Goal: Information Seeking & Learning: Learn about a topic

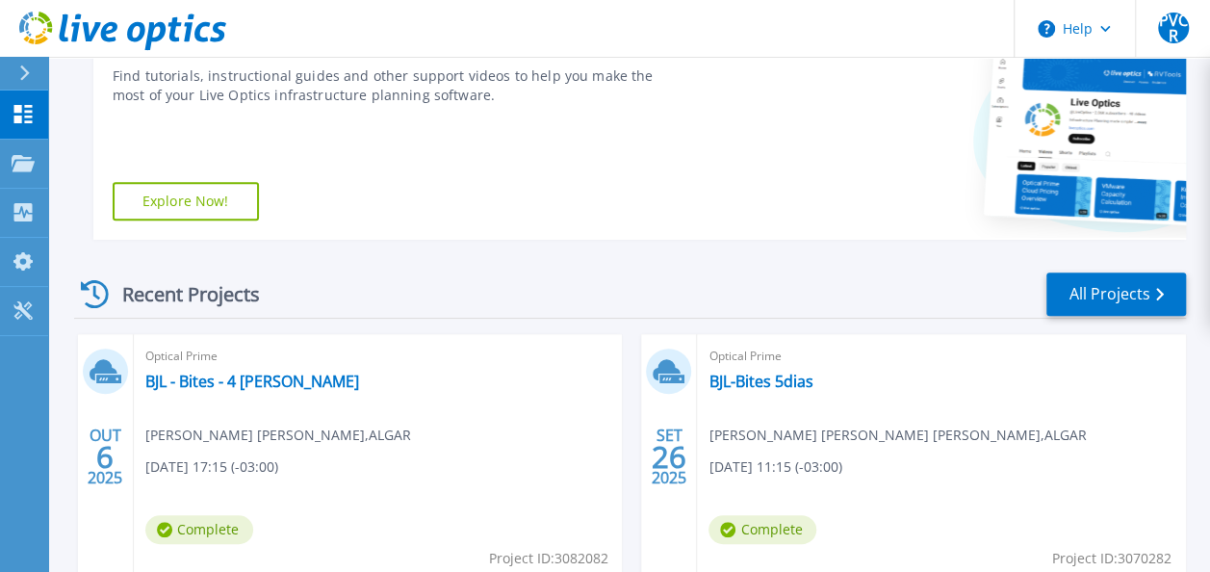
scroll to position [385, 0]
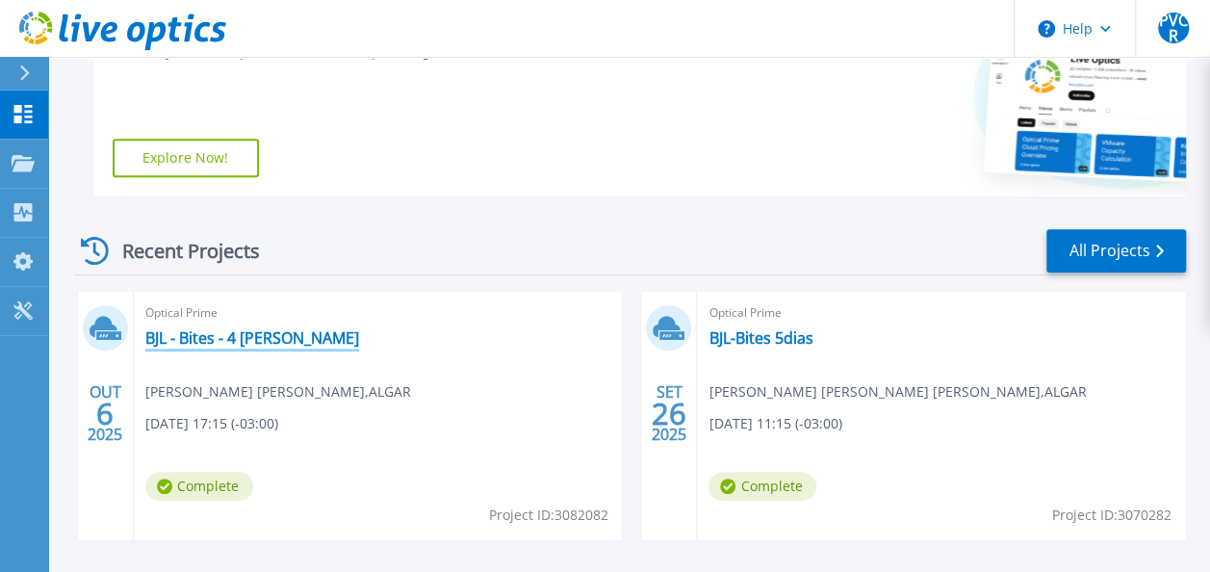
click at [189, 334] on link "BJL - Bites - 4 [PERSON_NAME]" at bounding box center [252, 337] width 214 height 19
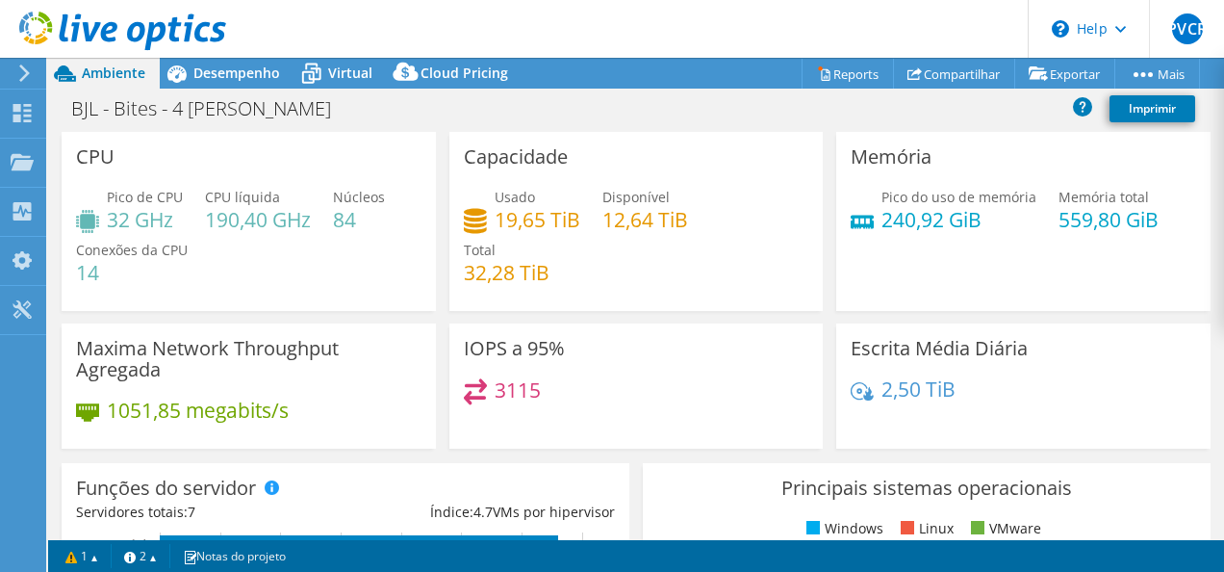
select select "SouthAmerica"
click at [459, 71] on span "Cloud Pricing" at bounding box center [465, 73] width 88 height 18
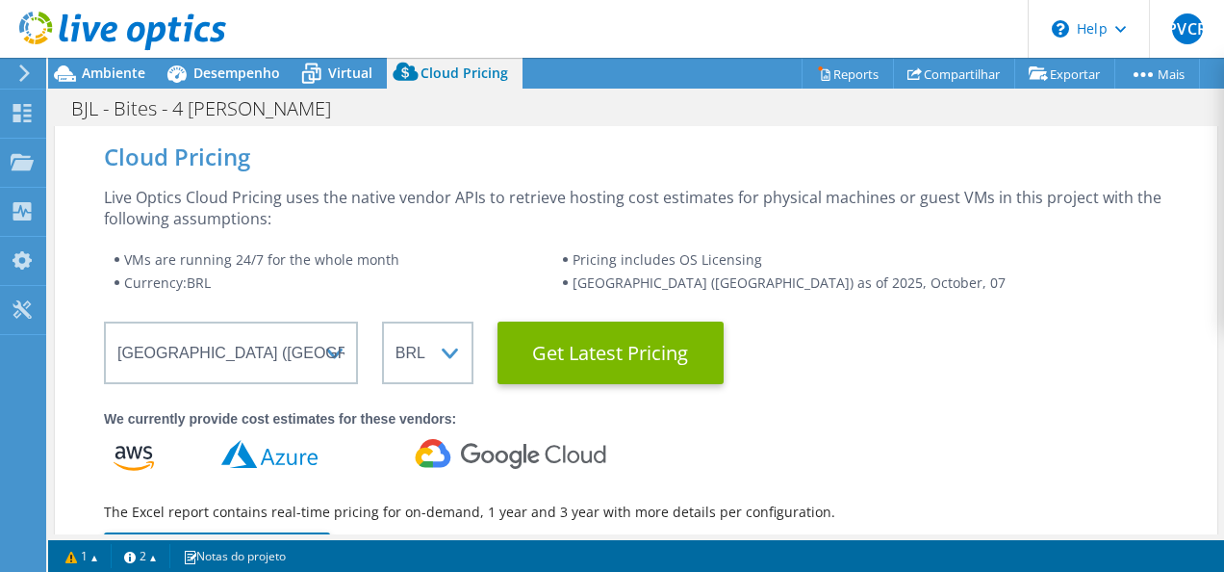
scroll to position [96, 0]
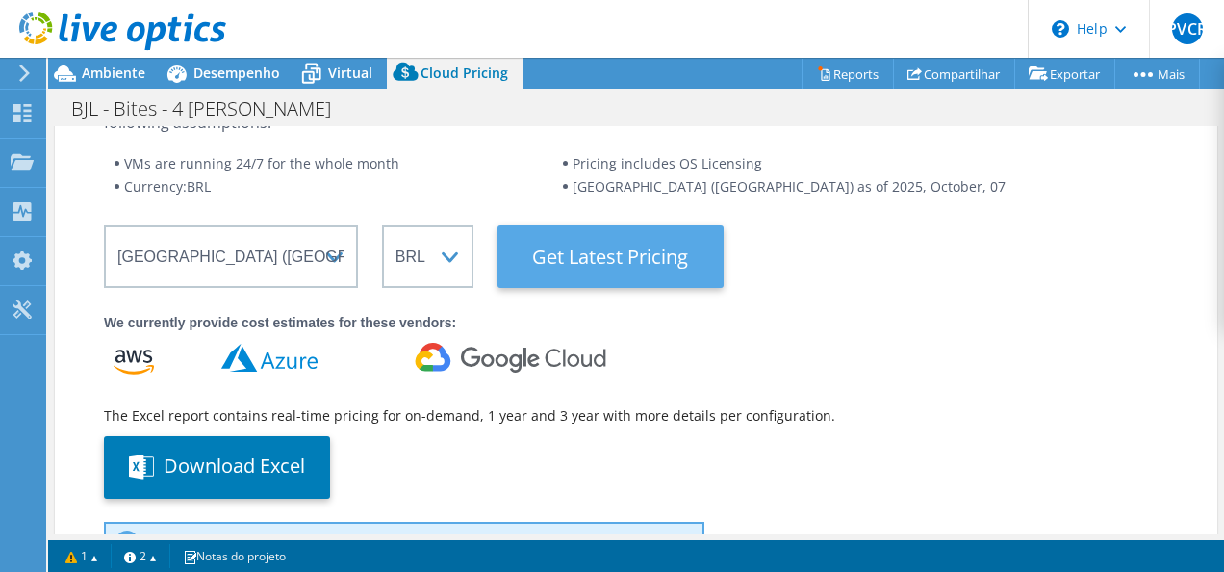
click at [620, 255] on Latest "Get Latest Pricing" at bounding box center [611, 256] width 226 height 63
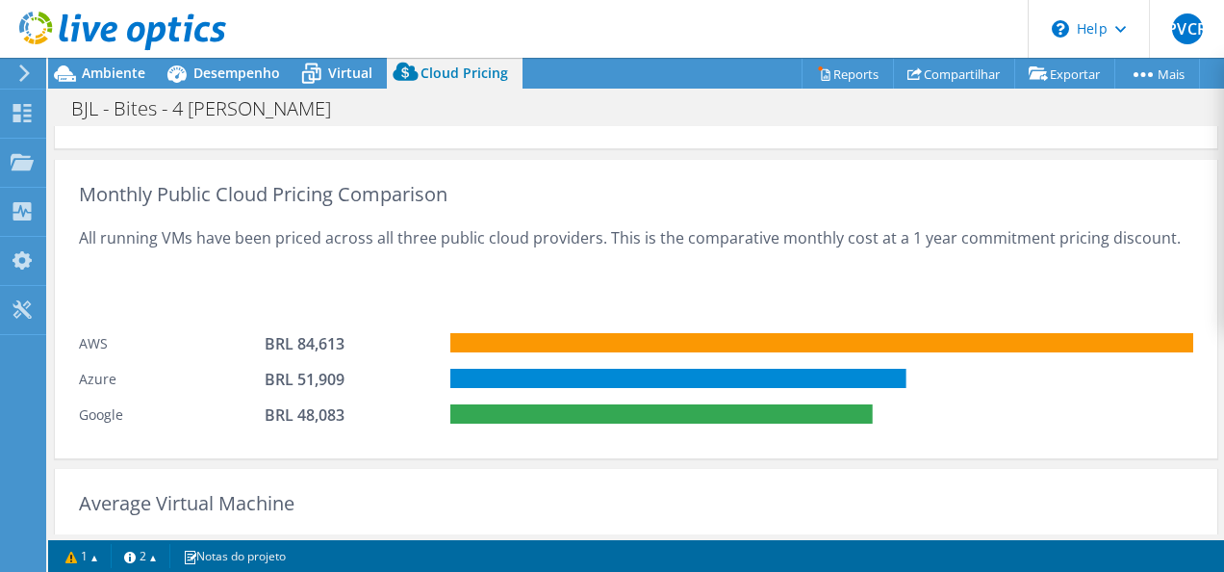
scroll to position [1155, 0]
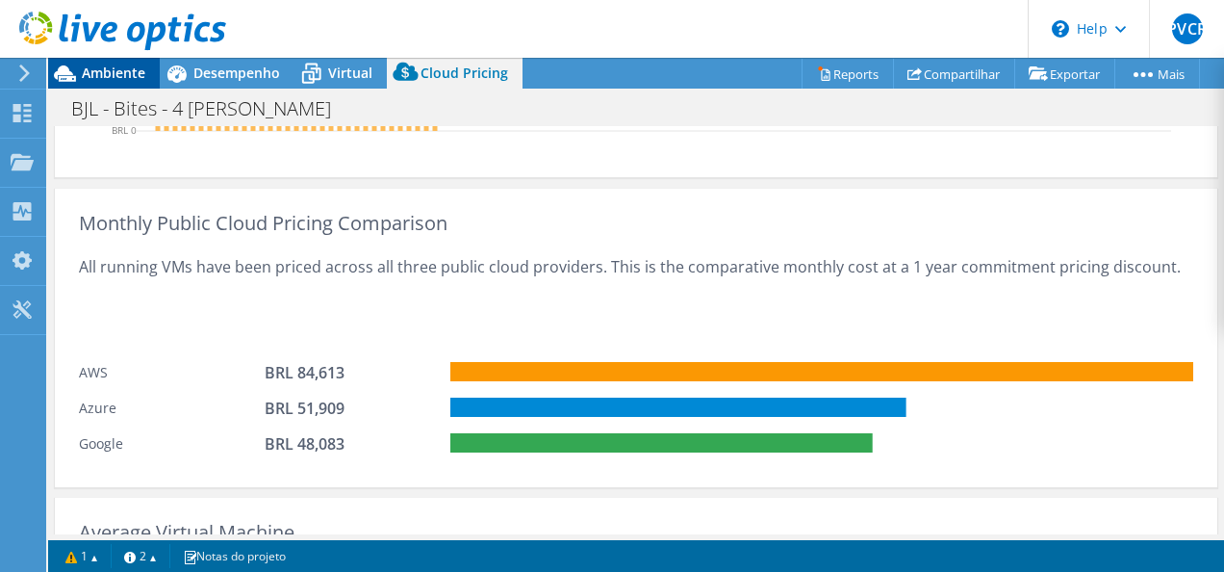
click at [114, 70] on span "Ambiente" at bounding box center [114, 73] width 64 height 18
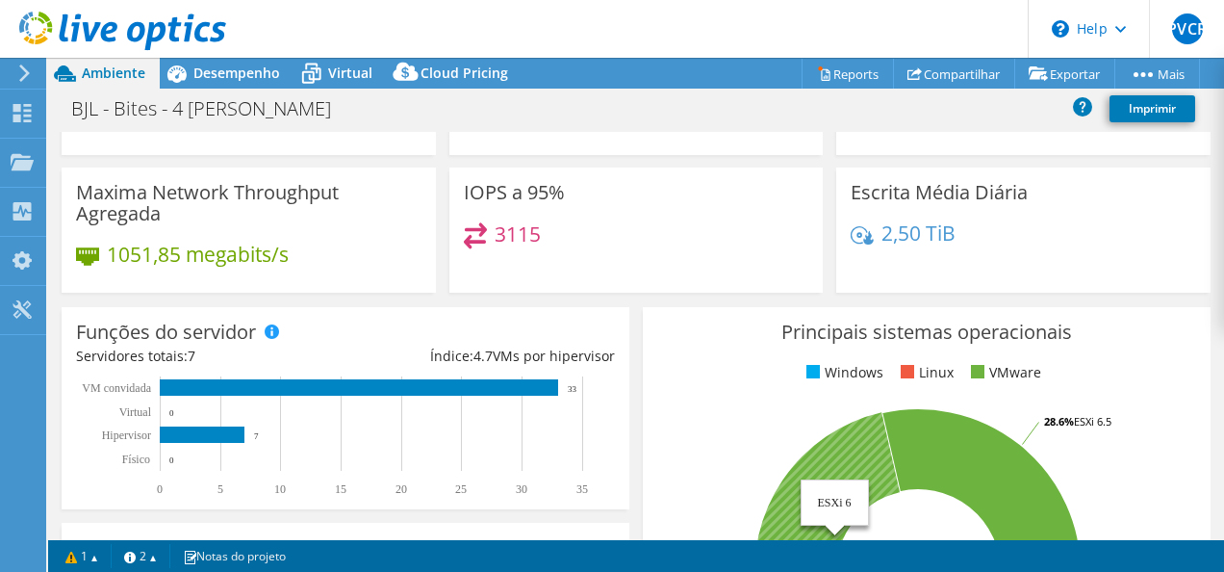
scroll to position [0, 0]
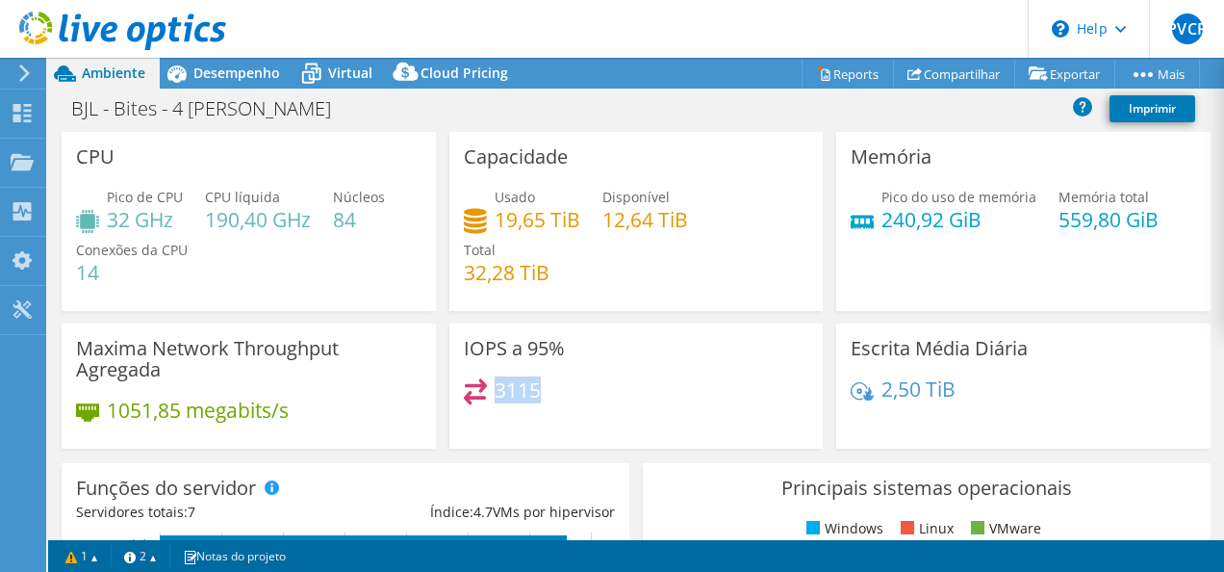
drag, startPoint x: 533, startPoint y: 383, endPoint x: 488, endPoint y: 389, distance: 45.6
click at [488, 389] on div "3115" at bounding box center [502, 389] width 77 height 22
click at [240, 75] on span "Desempenho" at bounding box center [236, 73] width 87 height 18
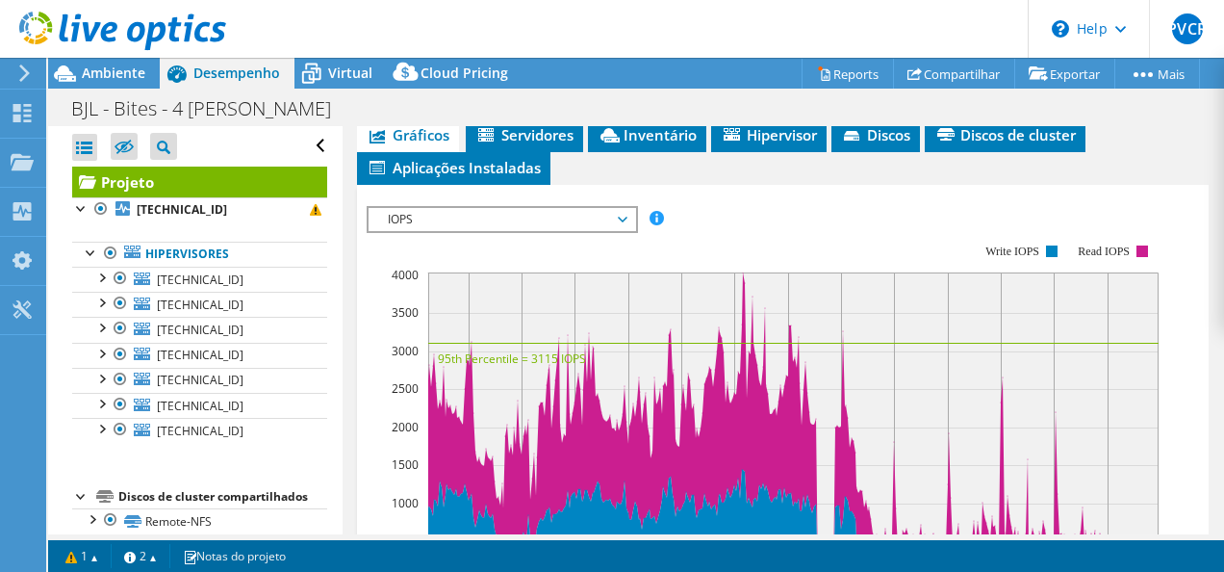
scroll to position [578, 0]
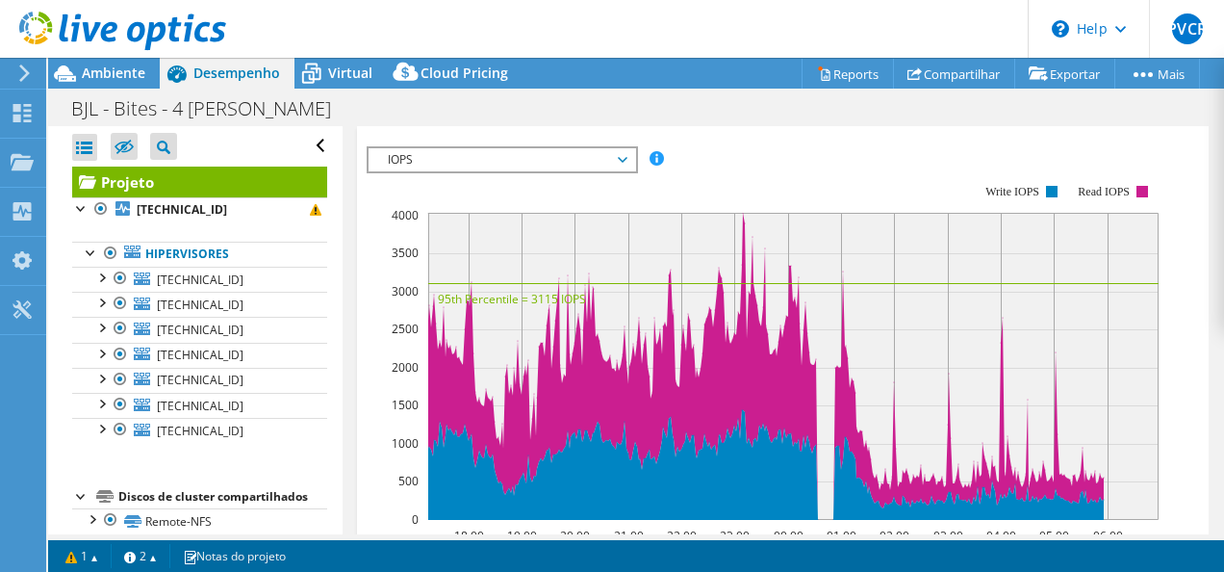
click at [631, 149] on span "IOPS" at bounding box center [502, 159] width 267 height 23
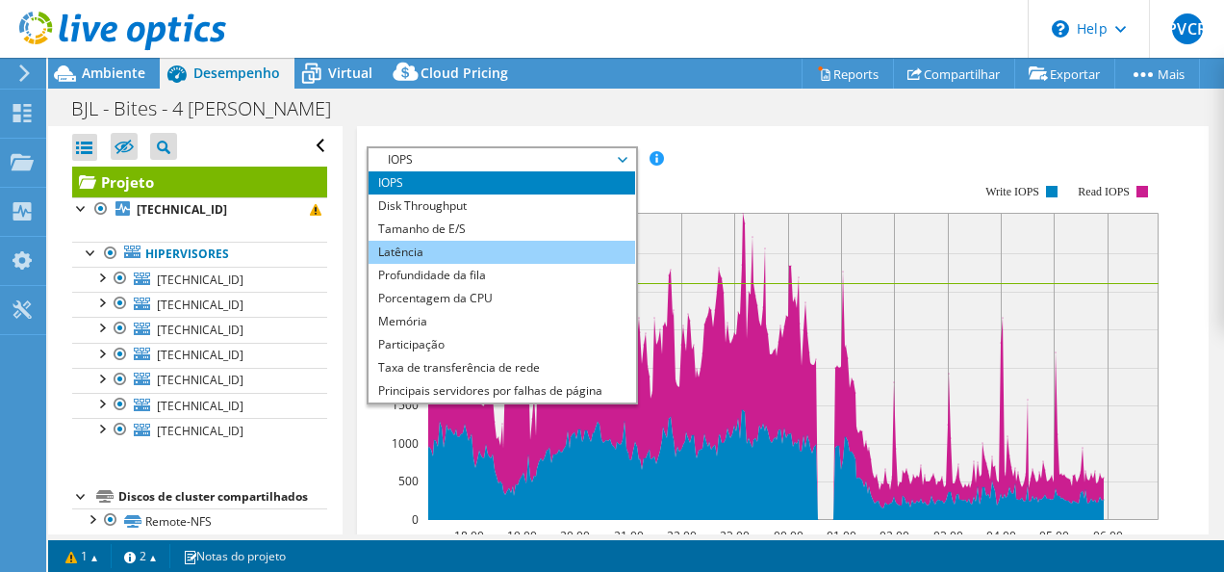
click at [534, 241] on li "Latência" at bounding box center [502, 252] width 267 height 23
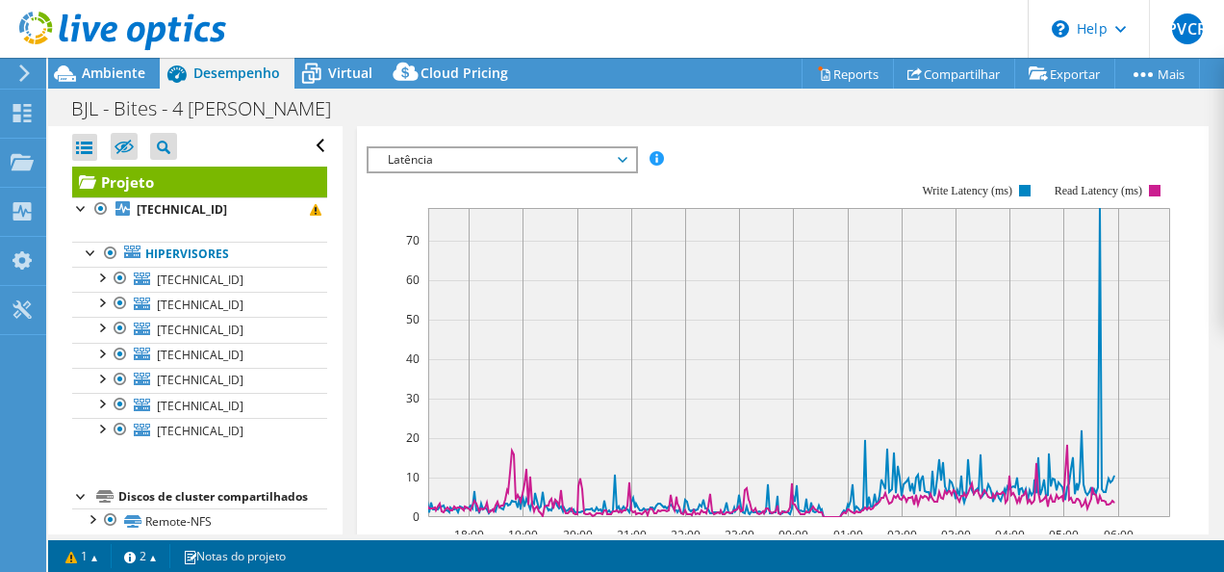
click at [632, 152] on span "Latência" at bounding box center [502, 159] width 267 height 23
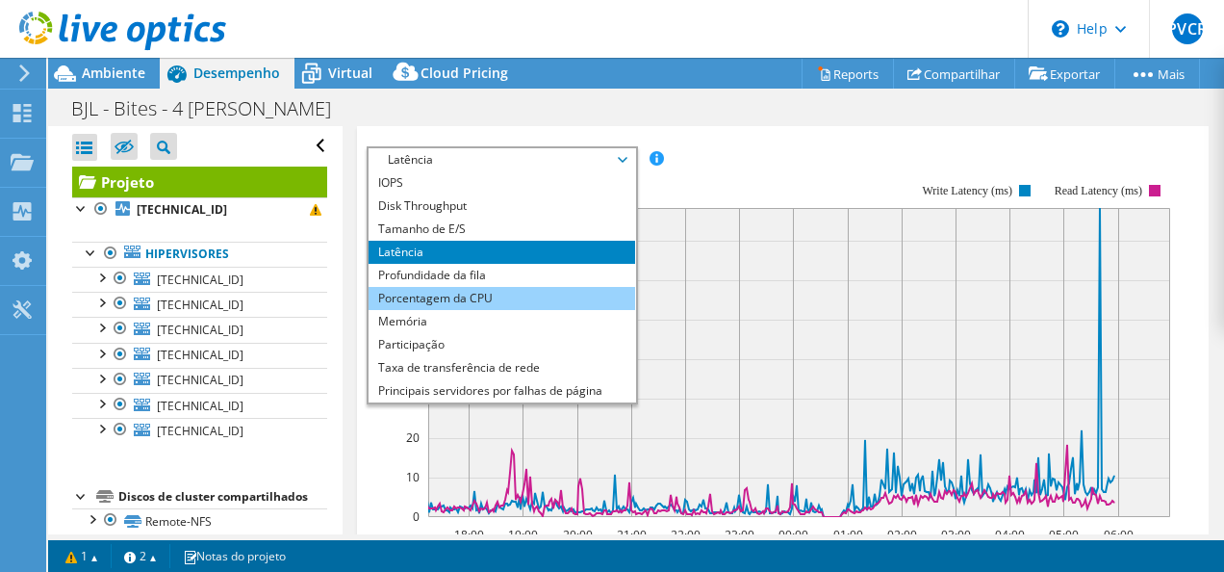
click at [529, 289] on li "Porcentagem da CPU" at bounding box center [502, 298] width 267 height 23
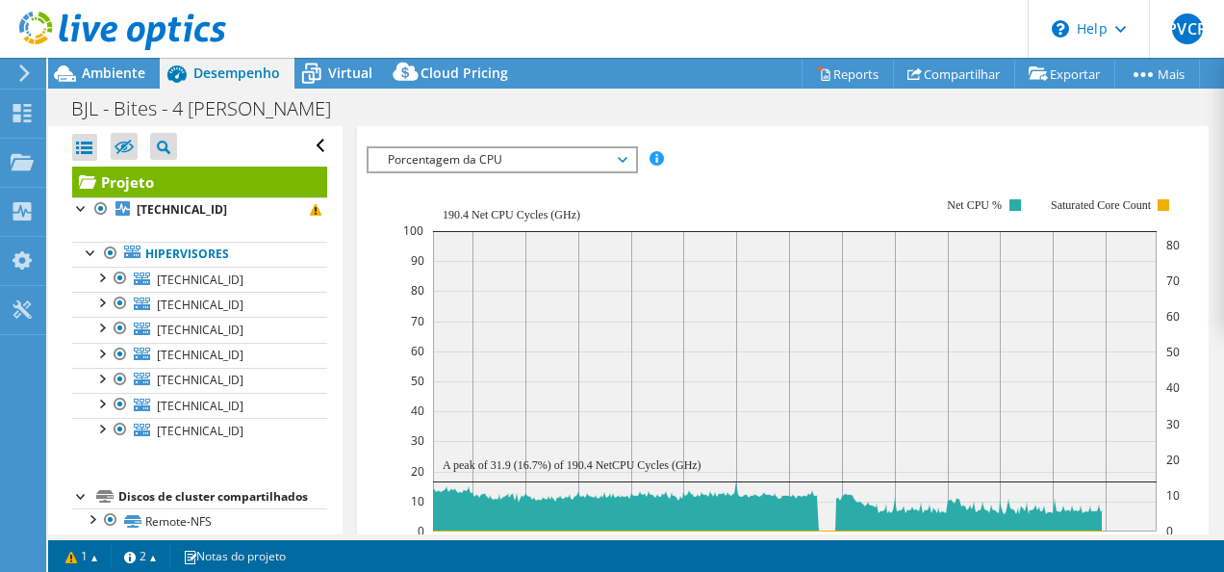
click at [498, 152] on span "Porcentagem da CPU" at bounding box center [501, 159] width 247 height 23
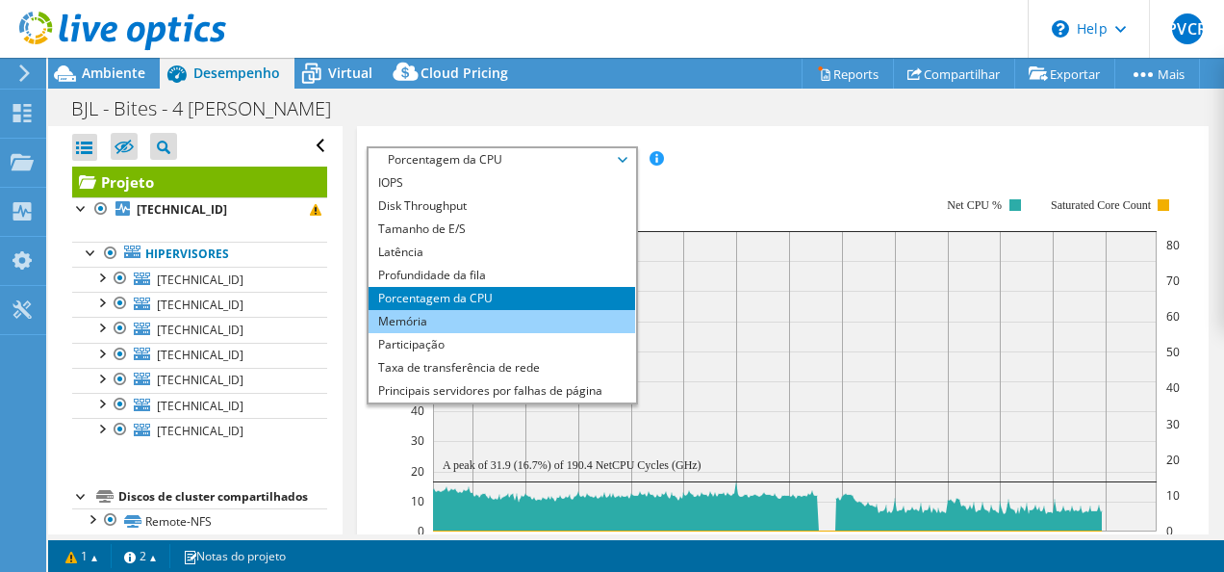
click at [474, 318] on li "Memória" at bounding box center [502, 321] width 267 height 23
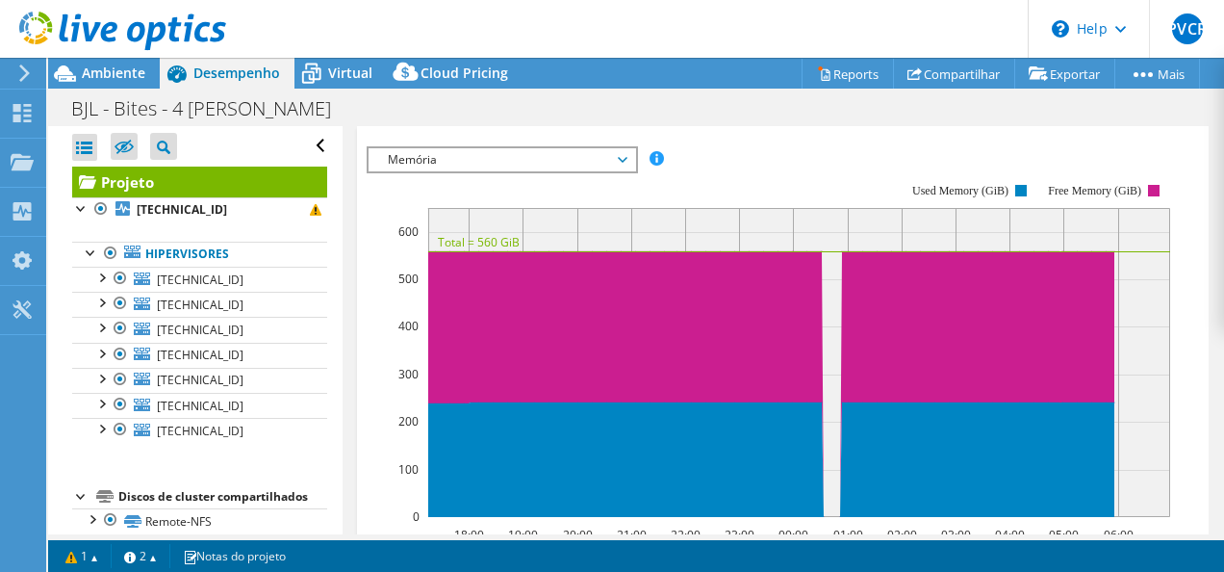
scroll to position [19, 0]
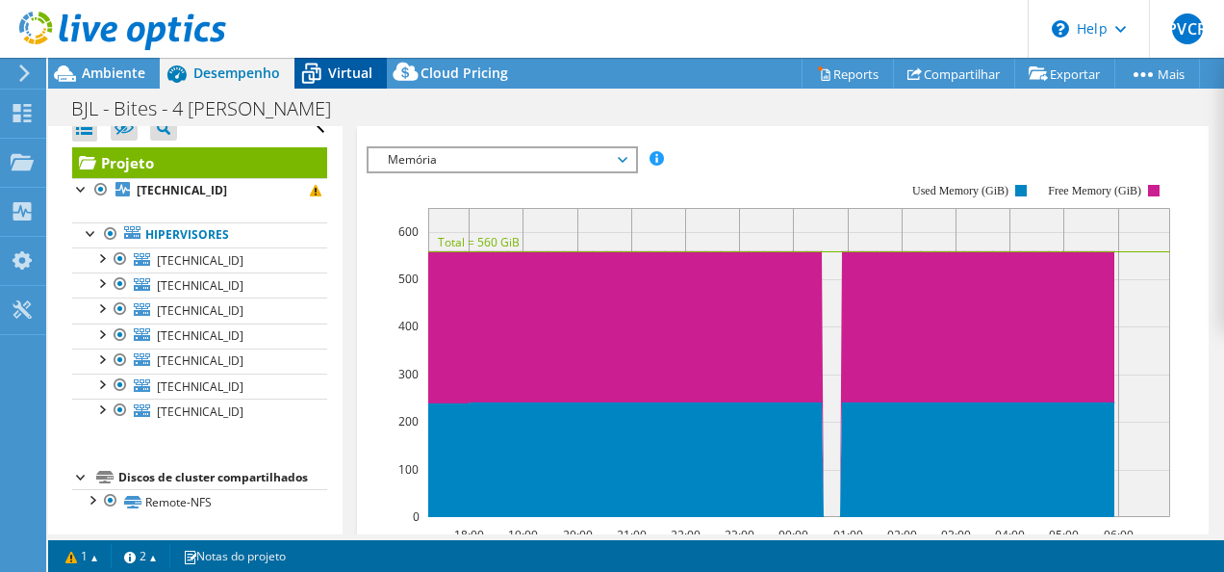
click at [347, 65] on span "Virtual" at bounding box center [350, 73] width 44 height 18
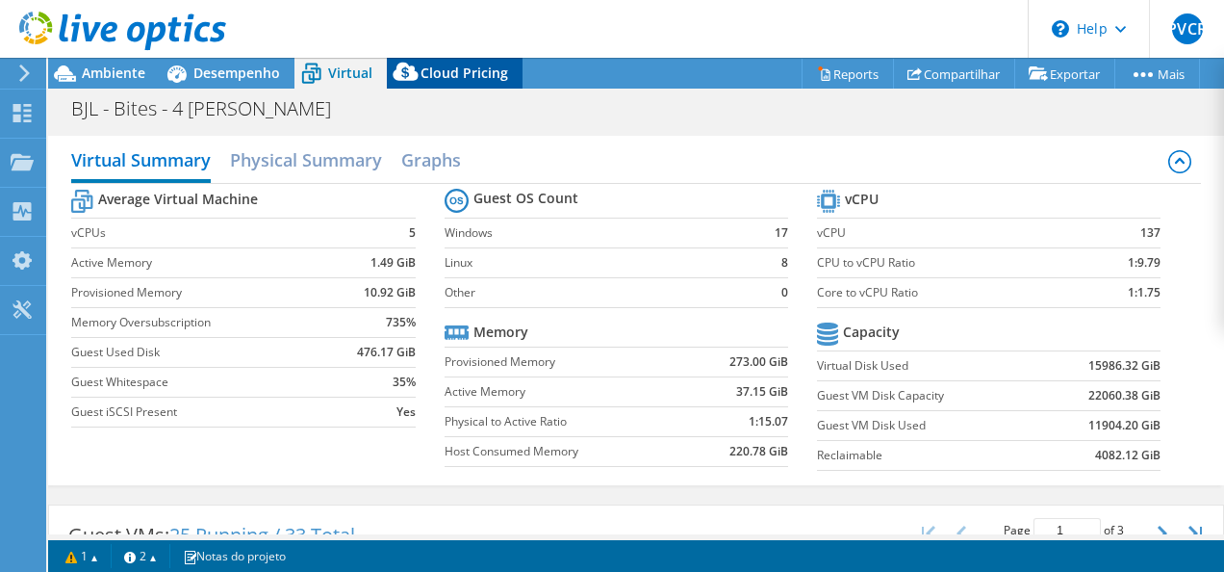
click at [466, 72] on span "Cloud Pricing" at bounding box center [465, 73] width 88 height 18
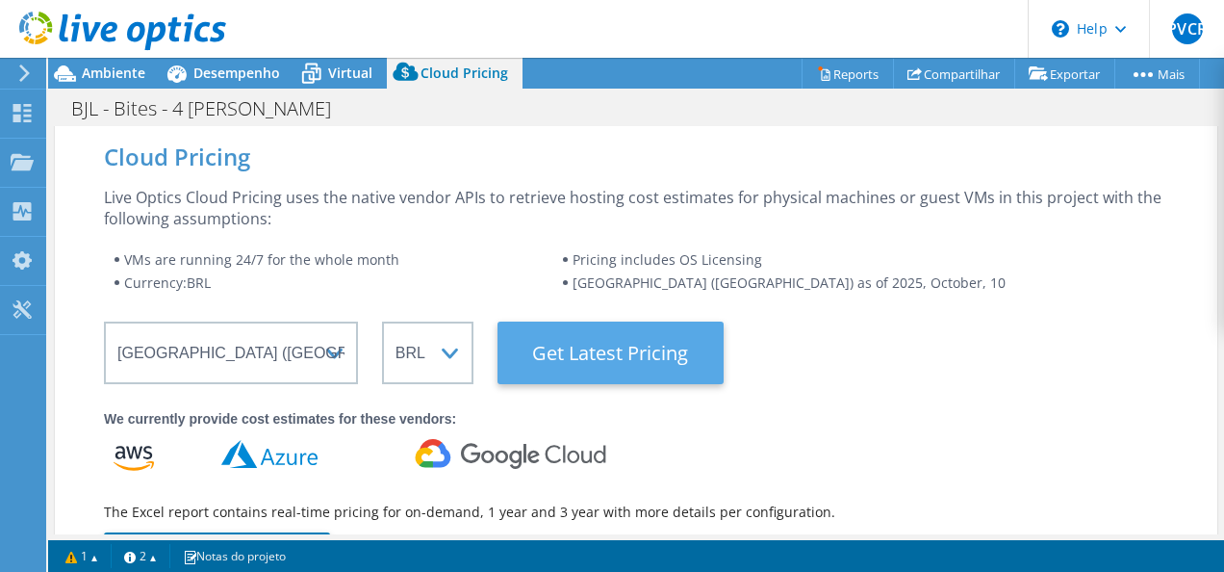
click at [564, 356] on Latest "Get Latest Pricing" at bounding box center [611, 352] width 226 height 63
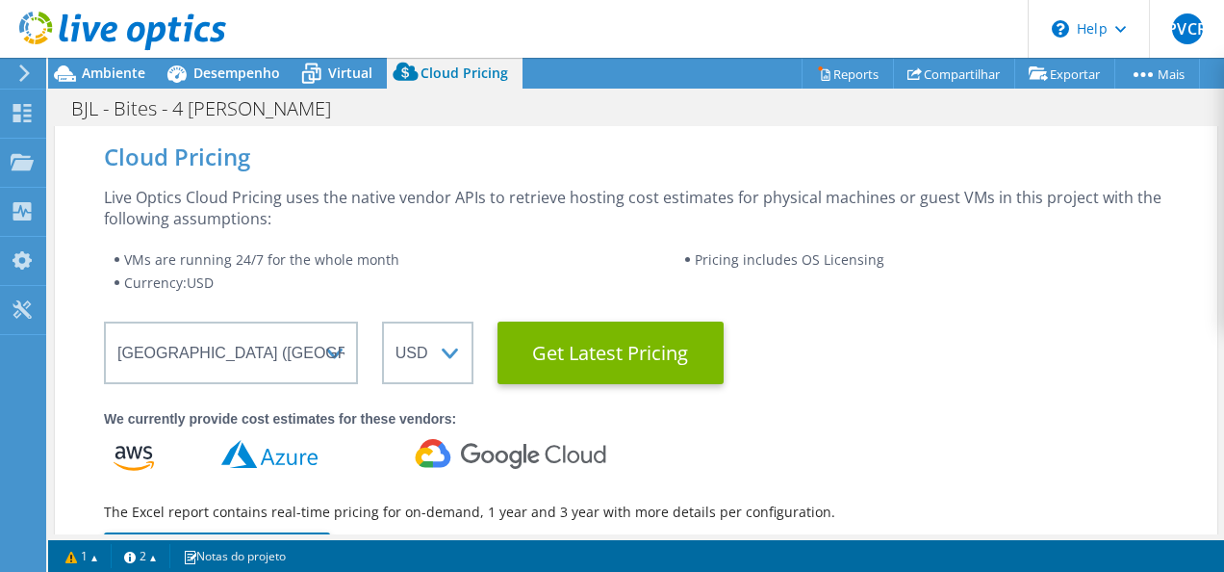
select select "BRL"
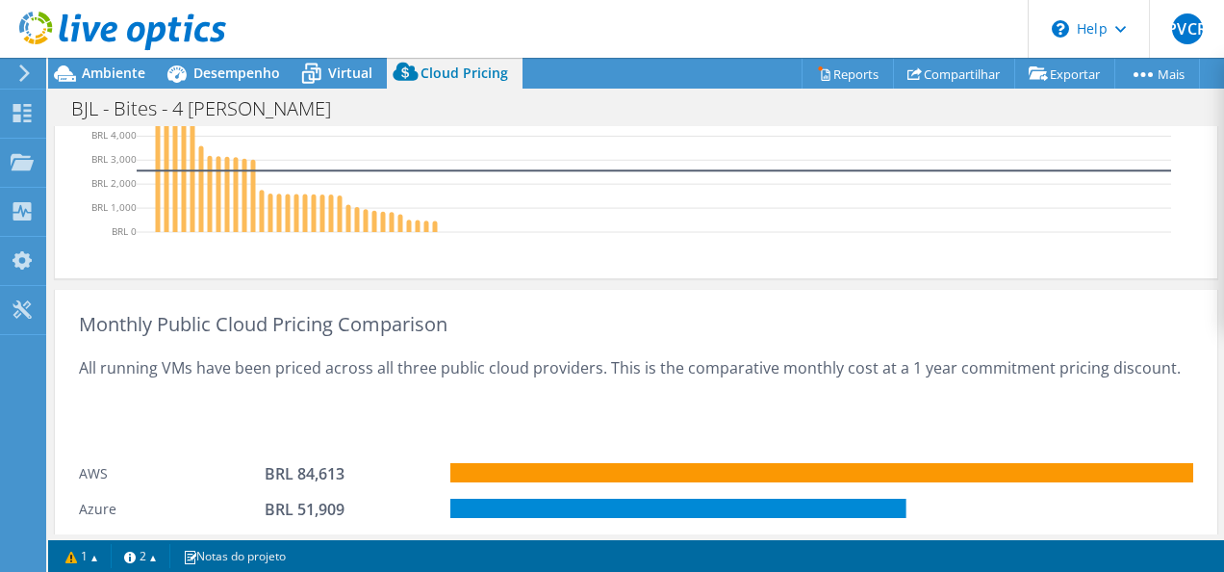
scroll to position [1155, 0]
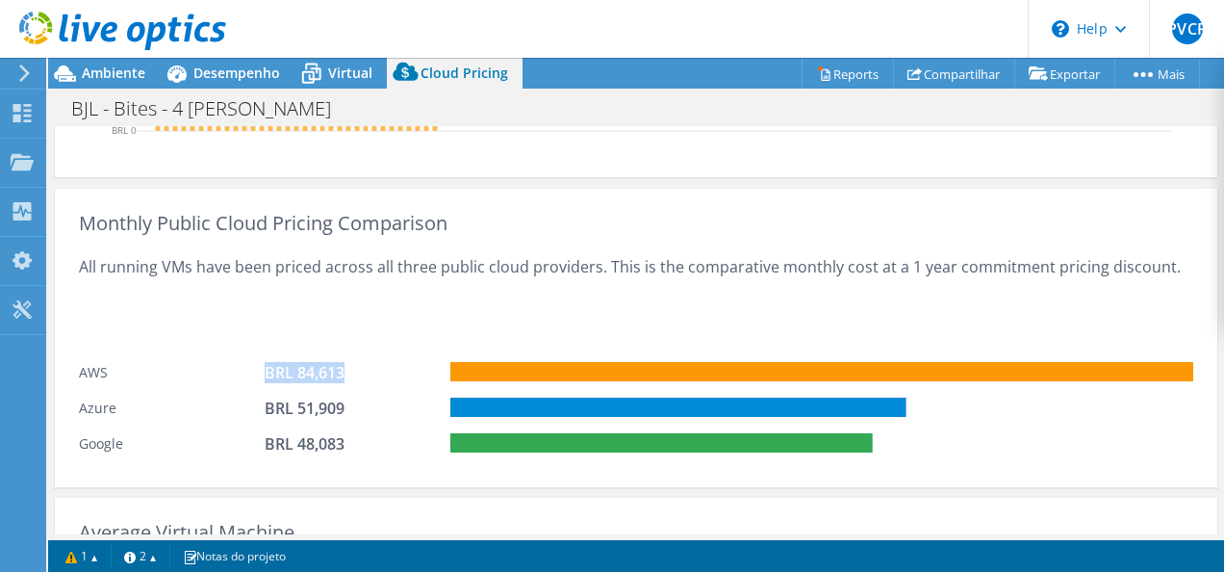
drag, startPoint x: 347, startPoint y: 368, endPoint x: 250, endPoint y: 378, distance: 97.8
click at [250, 378] on div "AWS BRL 84,613" at bounding box center [636, 370] width 1115 height 36
drag, startPoint x: 250, startPoint y: 378, endPoint x: 121, endPoint y: 404, distance: 131.6
click at [121, 404] on div "Azure" at bounding box center [172, 408] width 186 height 21
drag, startPoint x: 346, startPoint y: 402, endPoint x: 225, endPoint y: 409, distance: 120.5
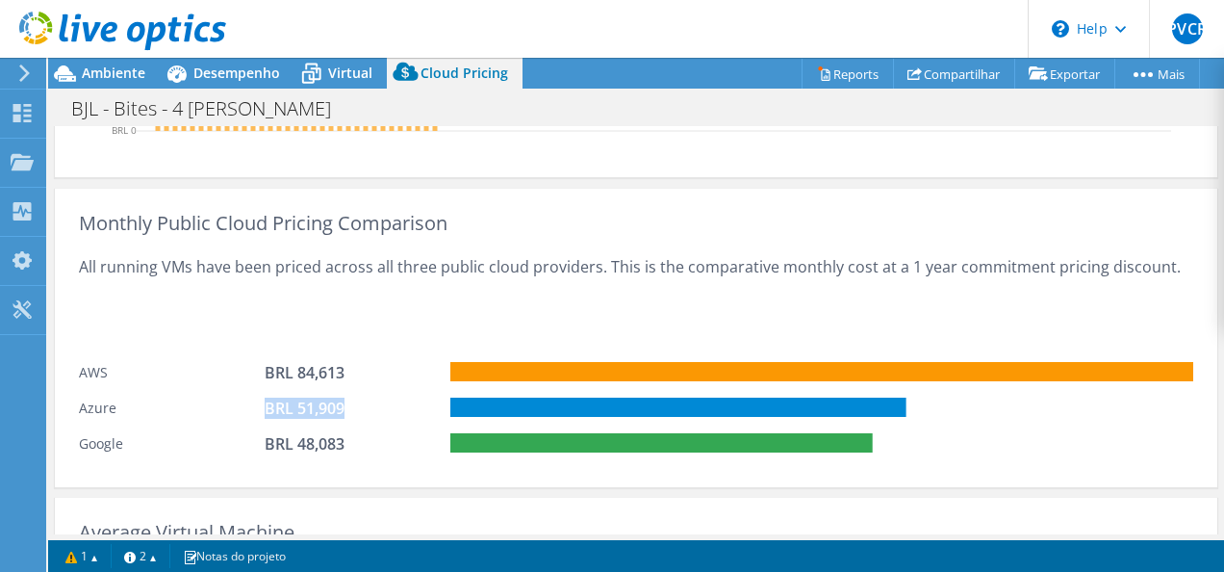
click at [225, 409] on div "Azure BRL 51,909" at bounding box center [636, 406] width 1115 height 36
drag, startPoint x: 225, startPoint y: 409, endPoint x: 366, endPoint y: 441, distance: 144.1
click at [366, 442] on div "BRL 48,083" at bounding box center [358, 446] width 186 height 26
drag, startPoint x: 320, startPoint y: 448, endPoint x: 235, endPoint y: 439, distance: 85.1
click at [235, 439] on div "Google BRL 48,083" at bounding box center [636, 442] width 1115 height 36
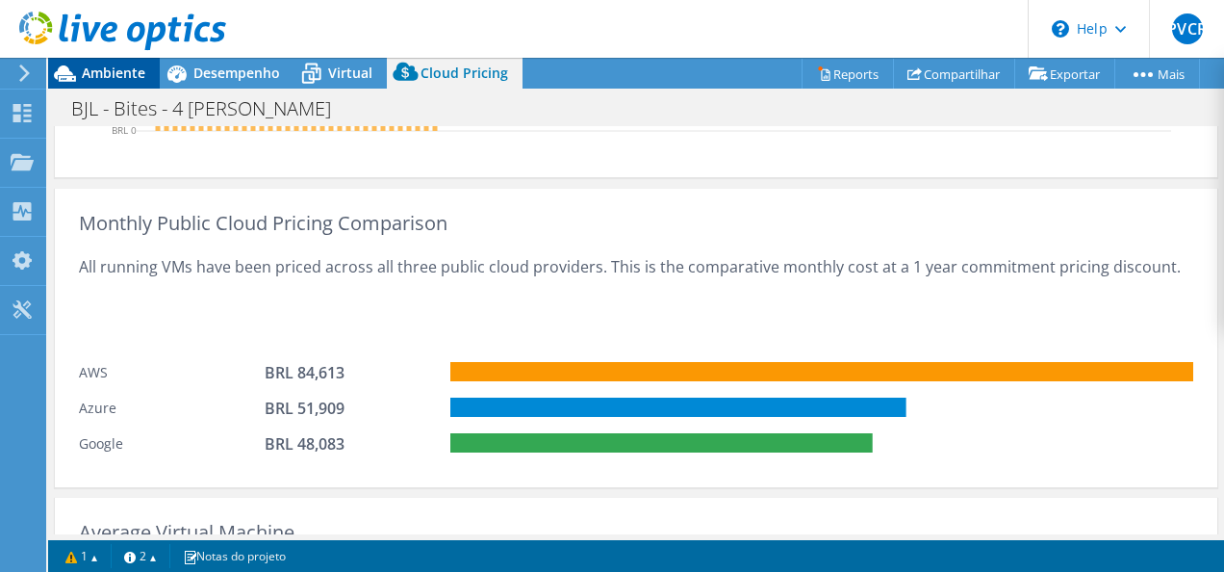
click at [130, 70] on span "Ambiente" at bounding box center [114, 73] width 64 height 18
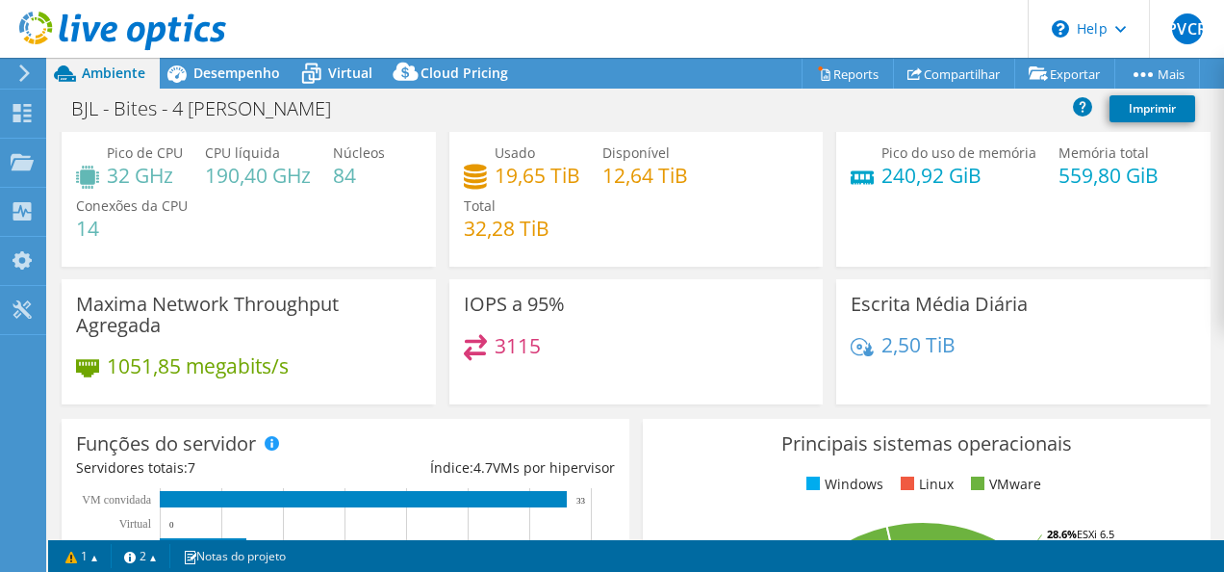
scroll to position [0, 0]
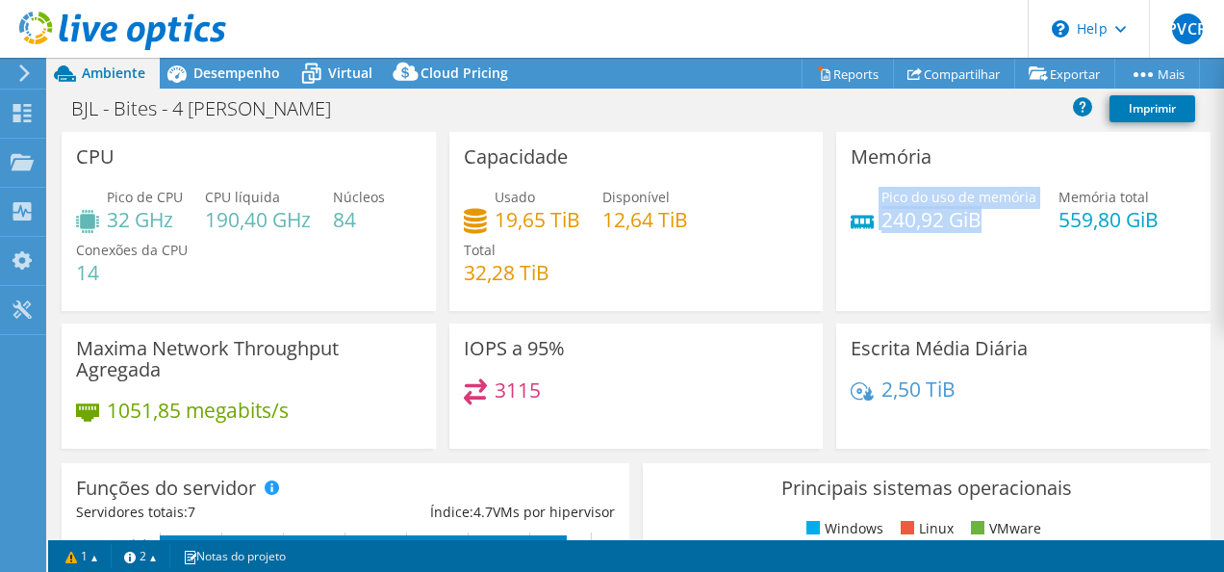
drag, startPoint x: 980, startPoint y: 216, endPoint x: 863, endPoint y: 226, distance: 116.9
click at [863, 226] on div "Pico do uso de memória 240,92 GiB" at bounding box center [944, 208] width 186 height 43
drag, startPoint x: 863, startPoint y: 226, endPoint x: 1035, endPoint y: 225, distance: 171.3
click at [1035, 225] on div "Pico do uso de memória 240,92 GiB Memória total 559,80 GiB" at bounding box center [1024, 218] width 346 height 63
drag, startPoint x: 1006, startPoint y: 220, endPoint x: 875, endPoint y: 198, distance: 132.8
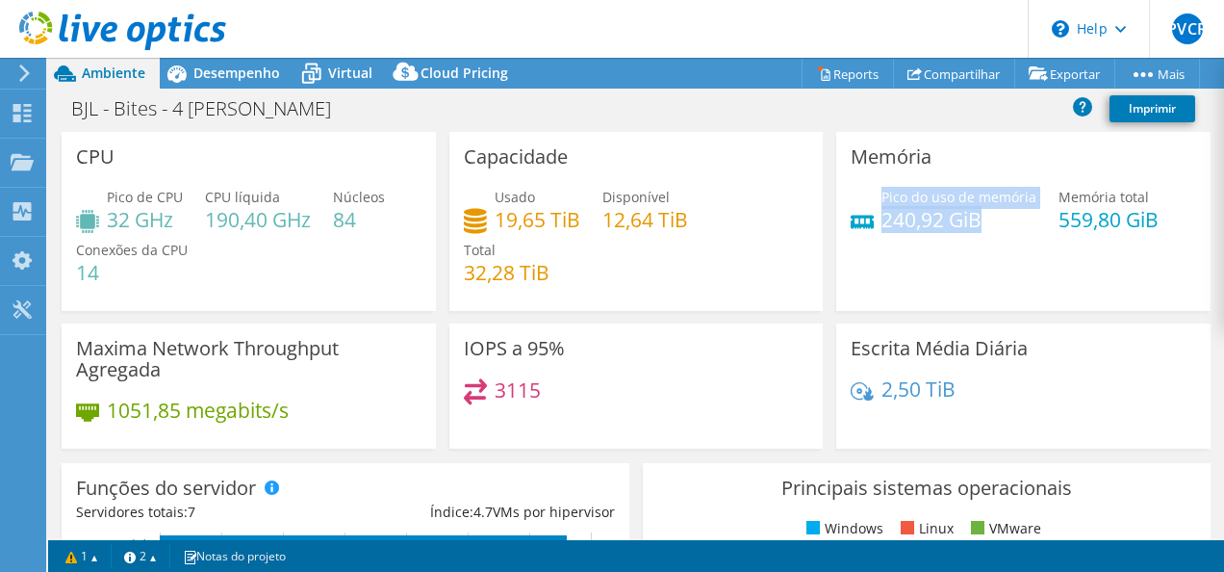
click at [882, 198] on div "Pico do uso de memória 240,92 GiB" at bounding box center [959, 208] width 155 height 43
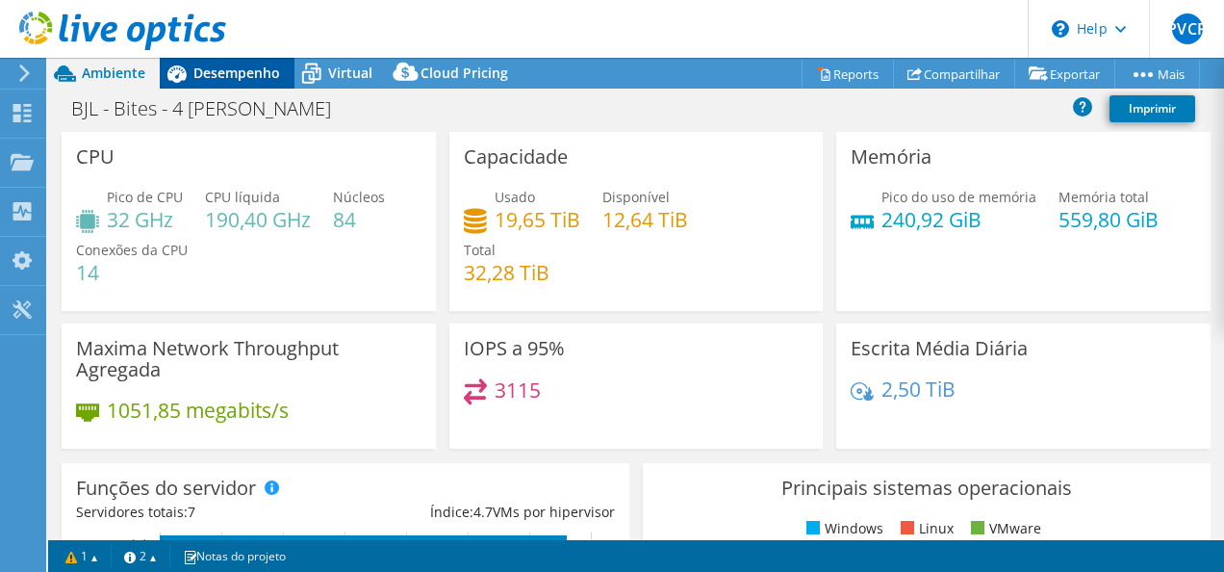
click at [219, 72] on span "Desempenho" at bounding box center [236, 73] width 87 height 18
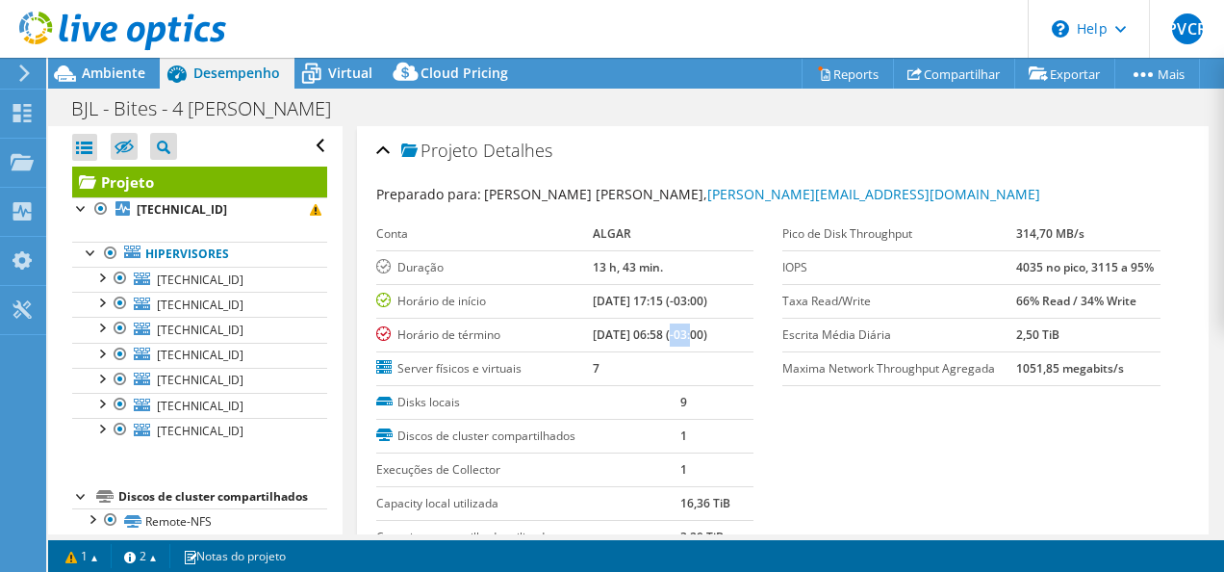
drag, startPoint x: 651, startPoint y: 329, endPoint x: 670, endPoint y: 328, distance: 19.3
click at [670, 328] on b "10/07/2025, 06:58 (-03:00)" at bounding box center [650, 334] width 115 height 16
drag, startPoint x: 670, startPoint y: 328, endPoint x: 641, endPoint y: 320, distance: 30.1
click at [641, 320] on td "10/07/2025, 06:58 (-03:00)" at bounding box center [673, 335] width 161 height 34
click at [64, 106] on div "Painel" at bounding box center [74, 114] width 59 height 48
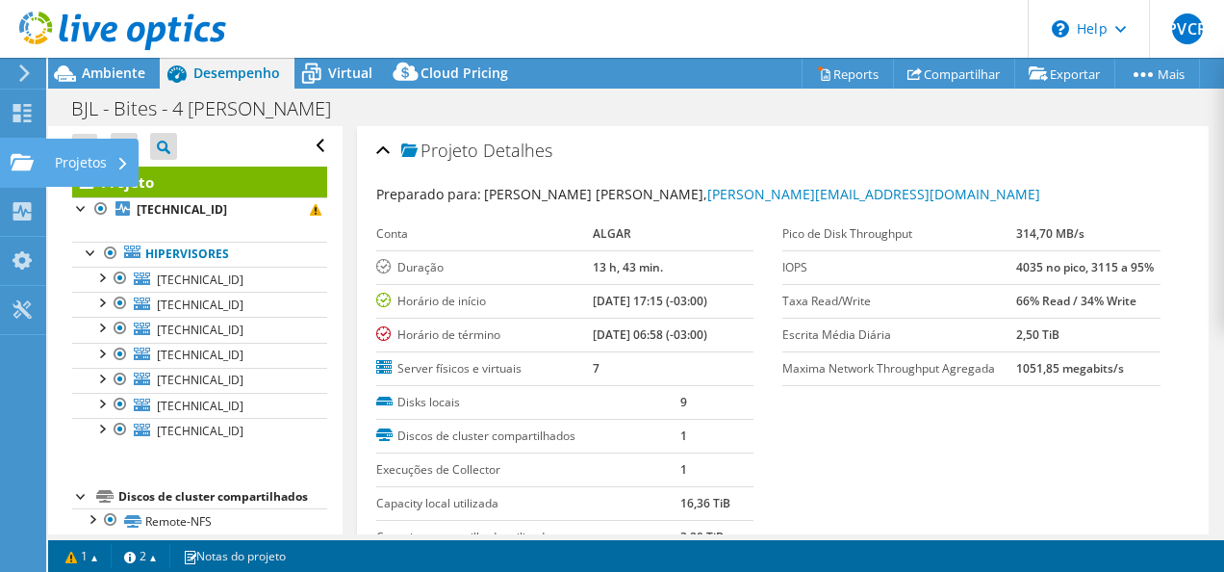
click at [33, 167] on icon at bounding box center [22, 162] width 23 height 18
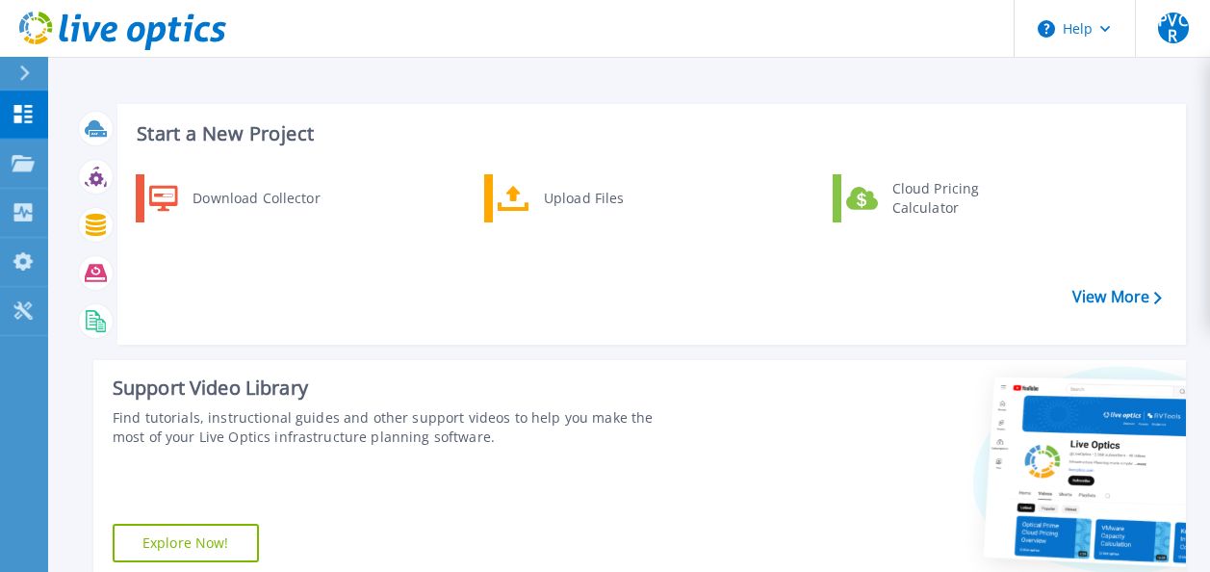
scroll to position [289, 0]
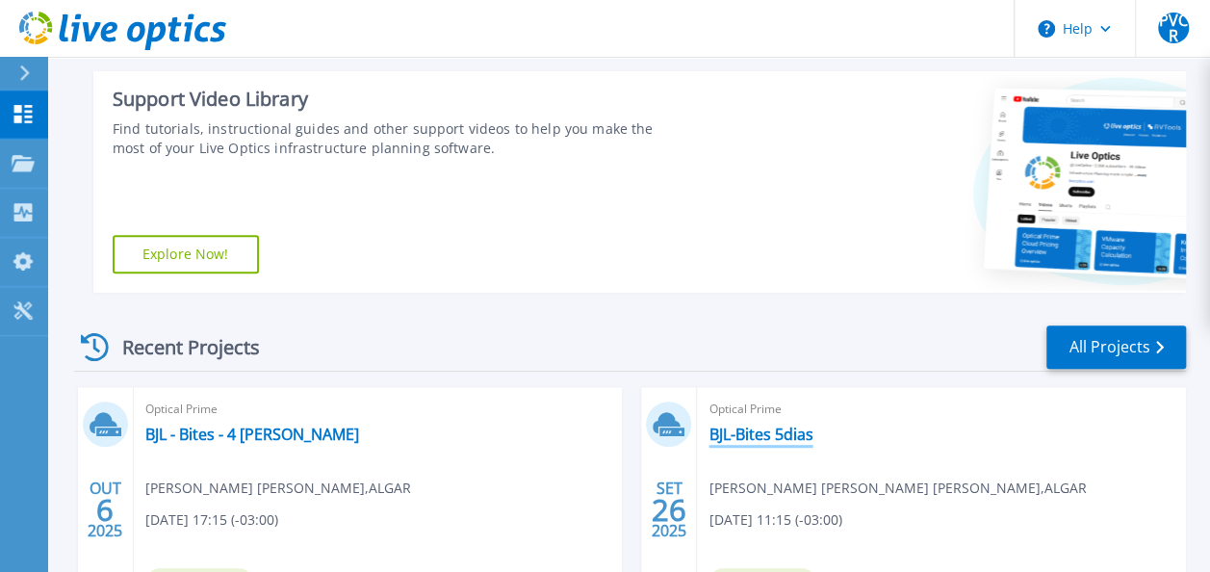
drag, startPoint x: 0, startPoint y: 0, endPoint x: 783, endPoint y: 431, distance: 894.3
click at [783, 431] on link "BJL-Bites 5dias" at bounding box center [760, 433] width 104 height 19
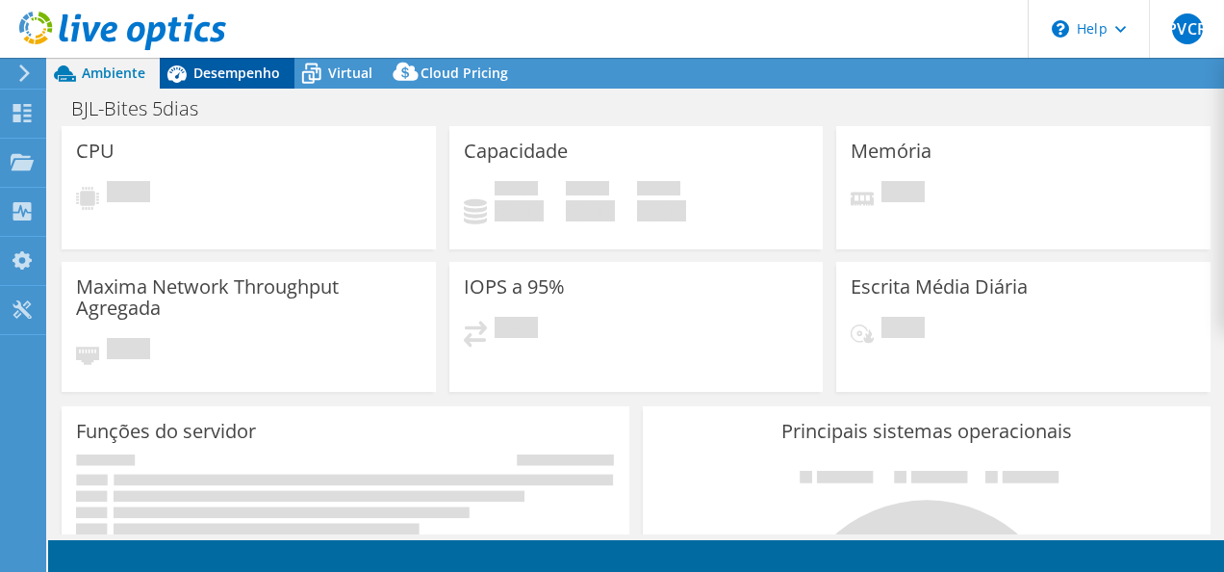
click at [219, 73] on span "Desempenho" at bounding box center [236, 73] width 87 height 18
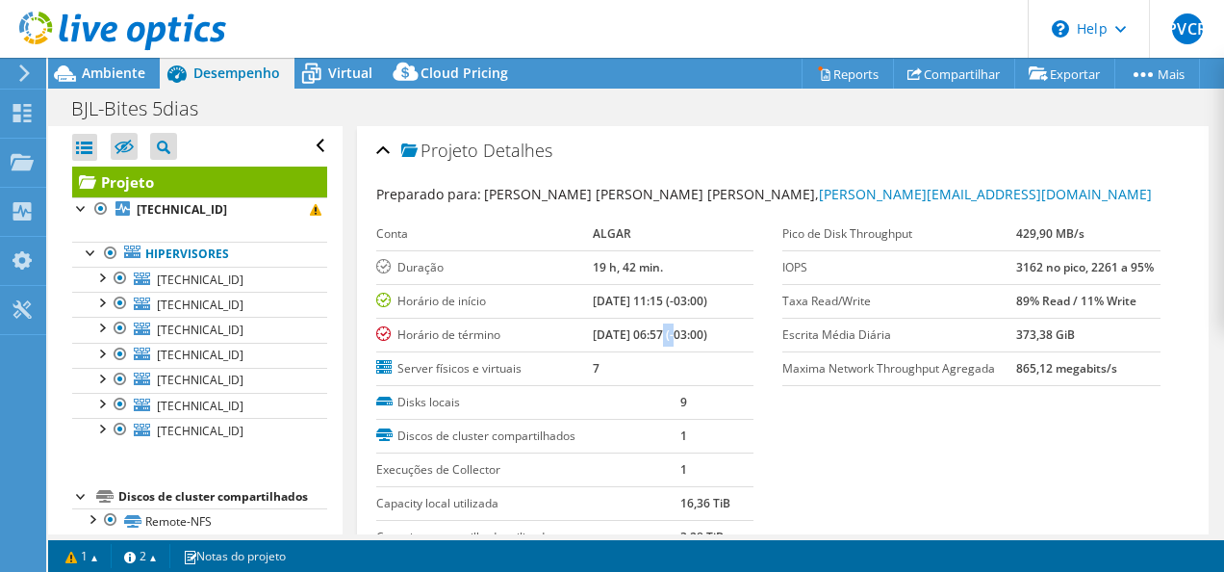
drag, startPoint x: 655, startPoint y: 333, endPoint x: 635, endPoint y: 335, distance: 19.3
click at [635, 335] on b "[DATE] 06:57 (-03:00)" at bounding box center [650, 334] width 115 height 16
drag, startPoint x: 635, startPoint y: 335, endPoint x: 751, endPoint y: 387, distance: 126.7
click at [751, 387] on div "Disks locais 9 Discos de cluster compartilhados 1 Execuções de Collector 1 Capa…" at bounding box center [579, 470] width 407 height 168
drag, startPoint x: 666, startPoint y: 333, endPoint x: 638, endPoint y: 320, distance: 31.0
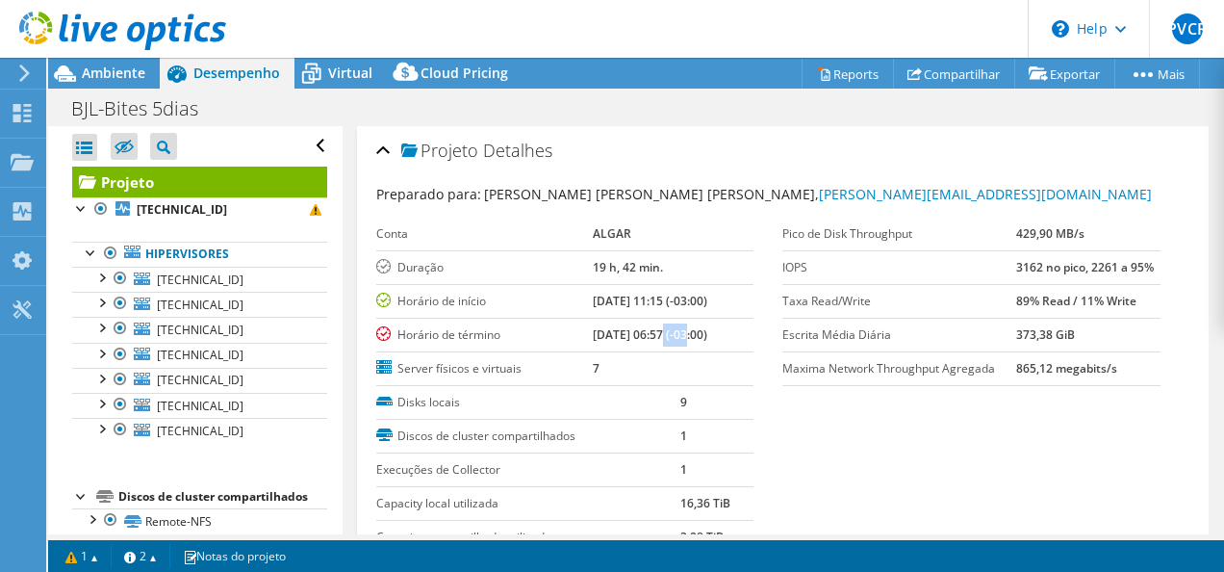
click at [638, 320] on td "[DATE] 06:57 (-03:00)" at bounding box center [673, 335] width 161 height 34
click at [89, 159] on div "Projetos" at bounding box center [91, 163] width 93 height 48
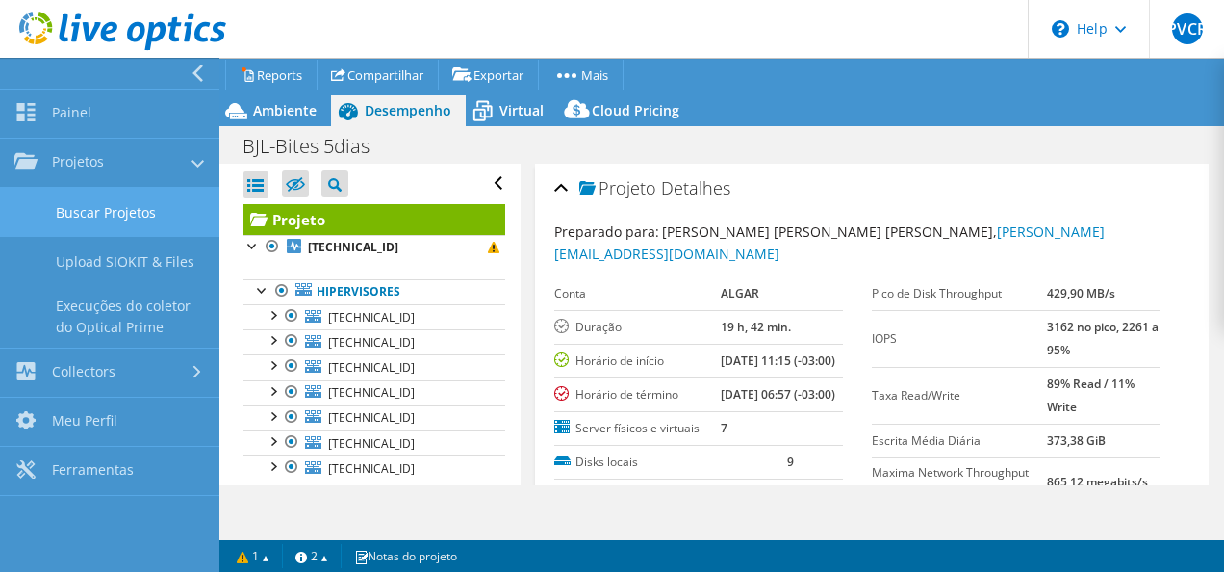
click at [129, 219] on link "Buscar Projetos" at bounding box center [109, 212] width 219 height 49
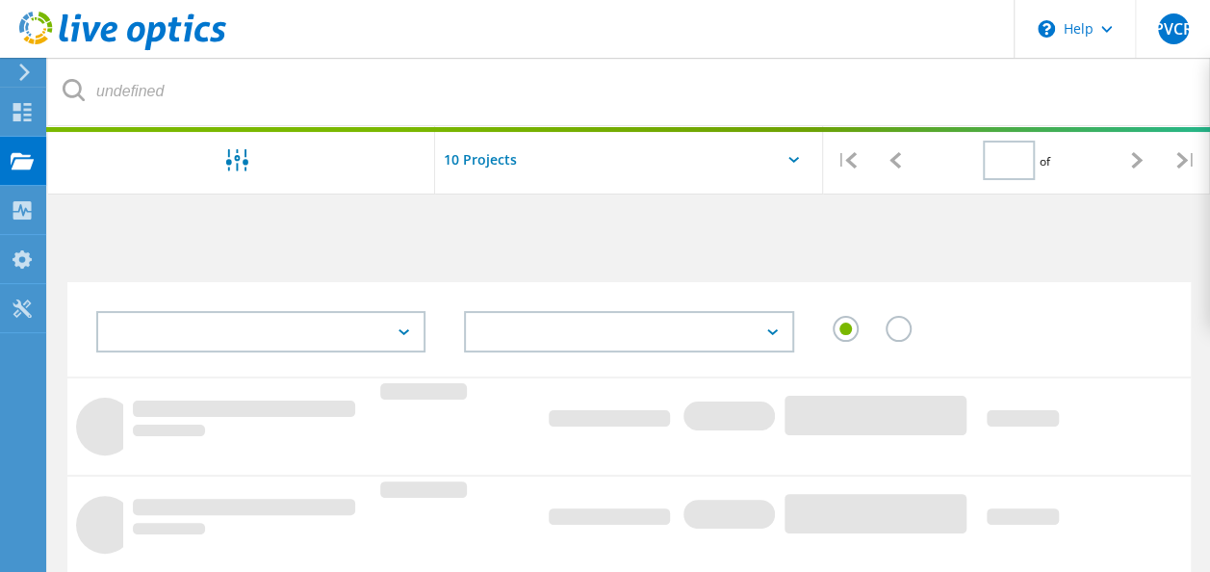
type input "1"
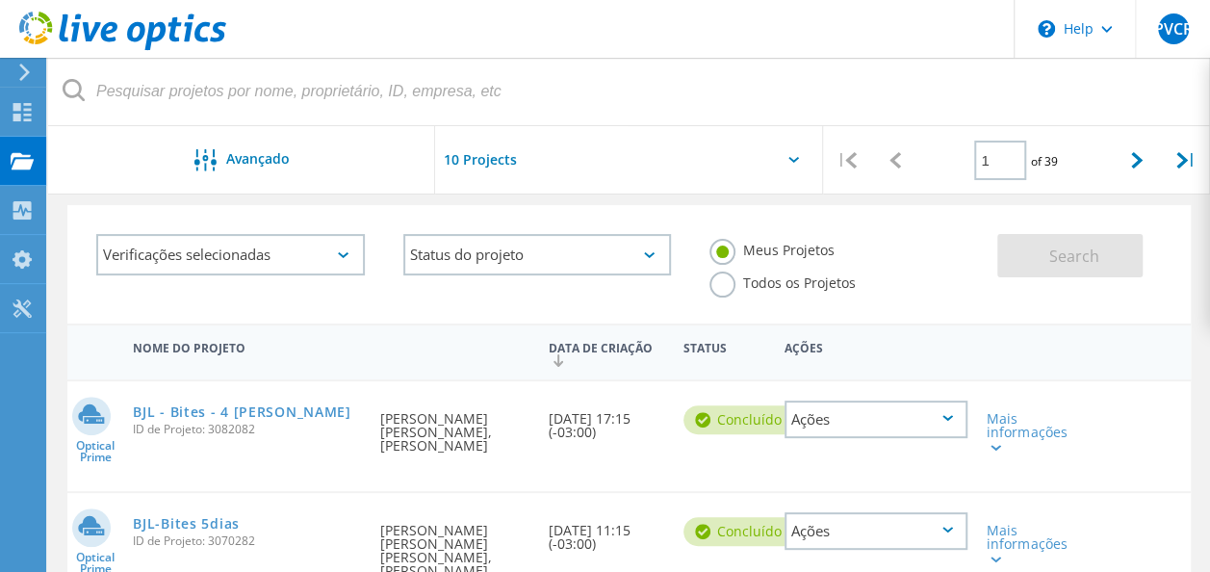
scroll to position [193, 0]
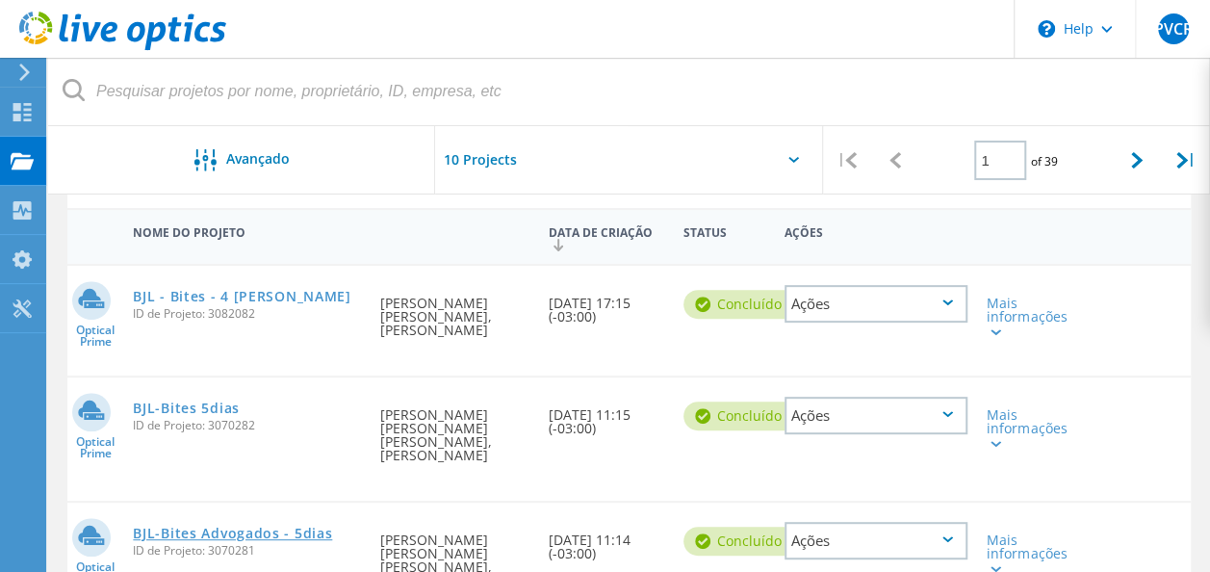
click at [218, 526] on link "BJL-Bites Advogados - 5dias" at bounding box center [232, 532] width 199 height 13
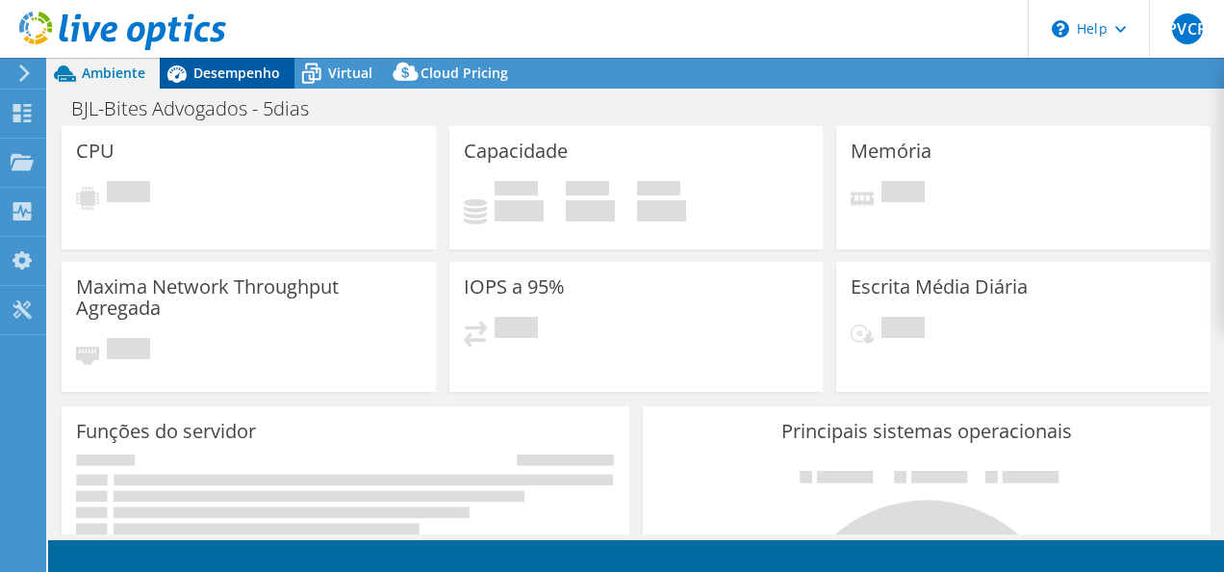
click at [230, 69] on span "Desempenho" at bounding box center [236, 73] width 87 height 18
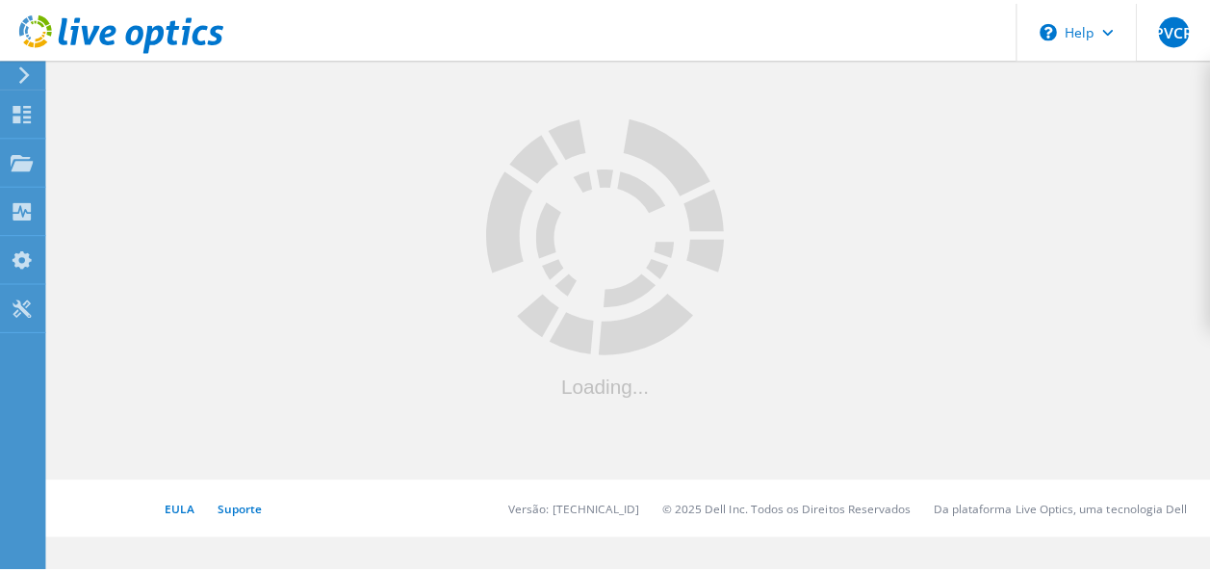
scroll to position [193, 0]
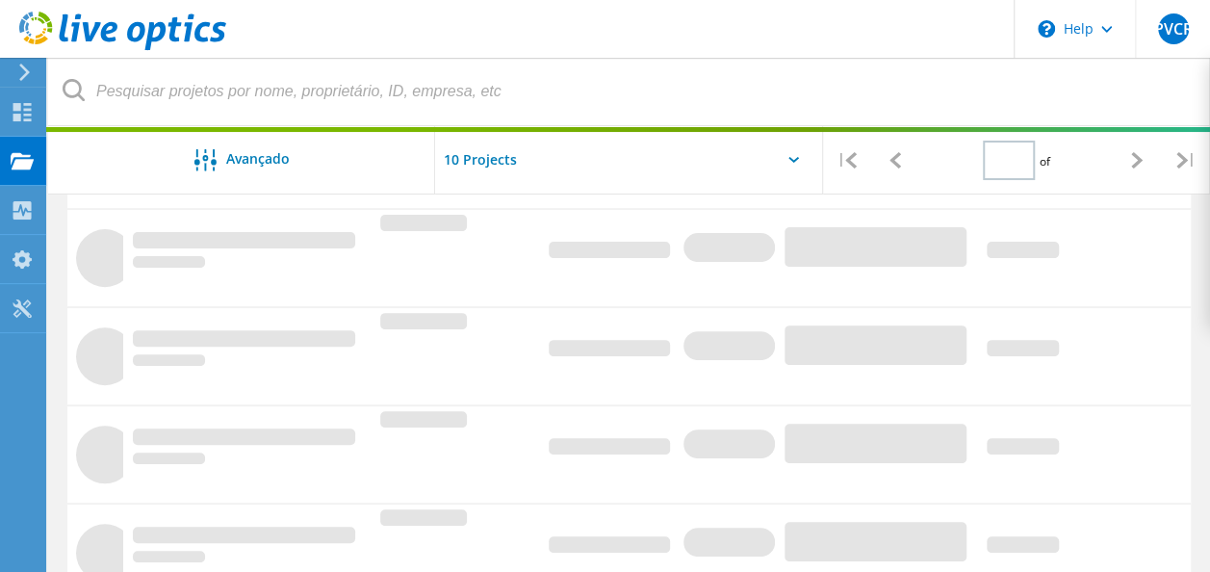
type input "1"
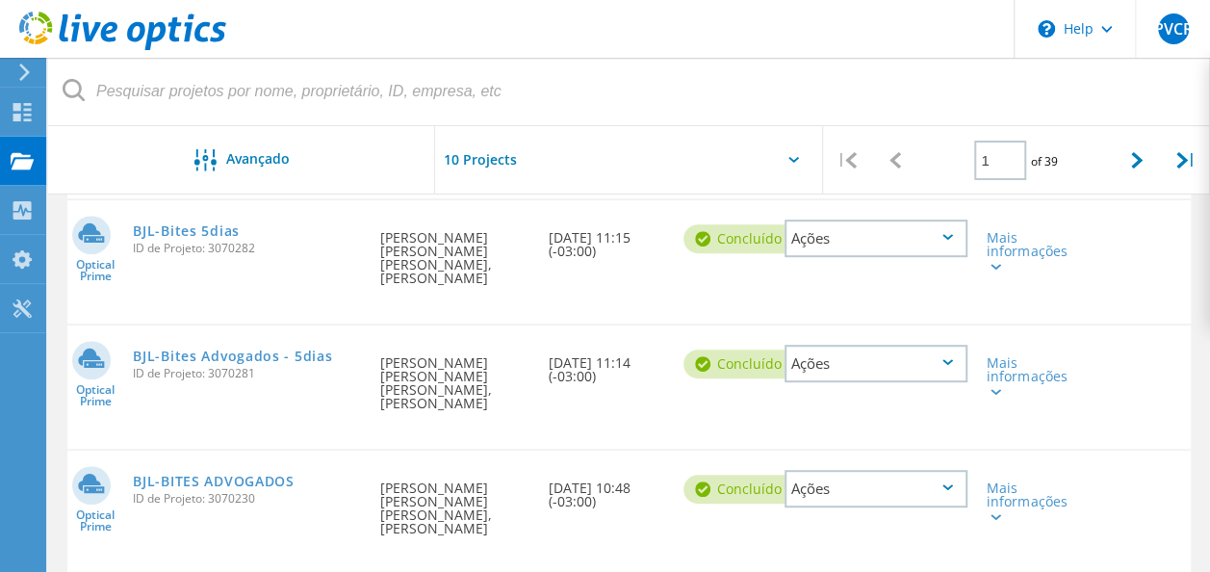
scroll to position [385, 0]
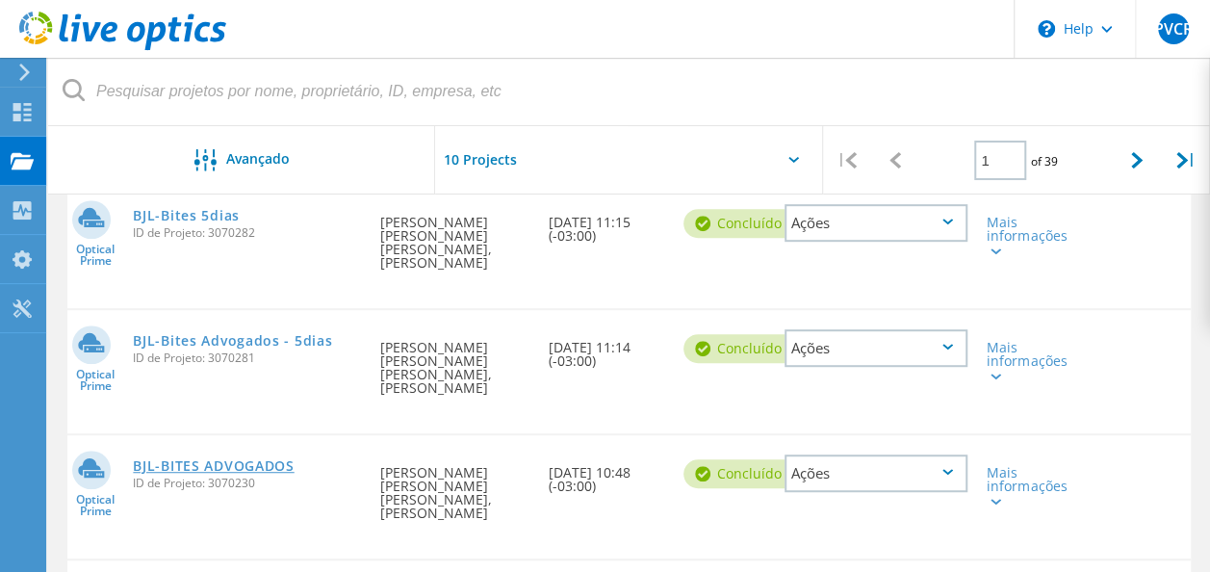
click at [235, 459] on link "BJL-BITES ADVOGADOS" at bounding box center [213, 465] width 161 height 13
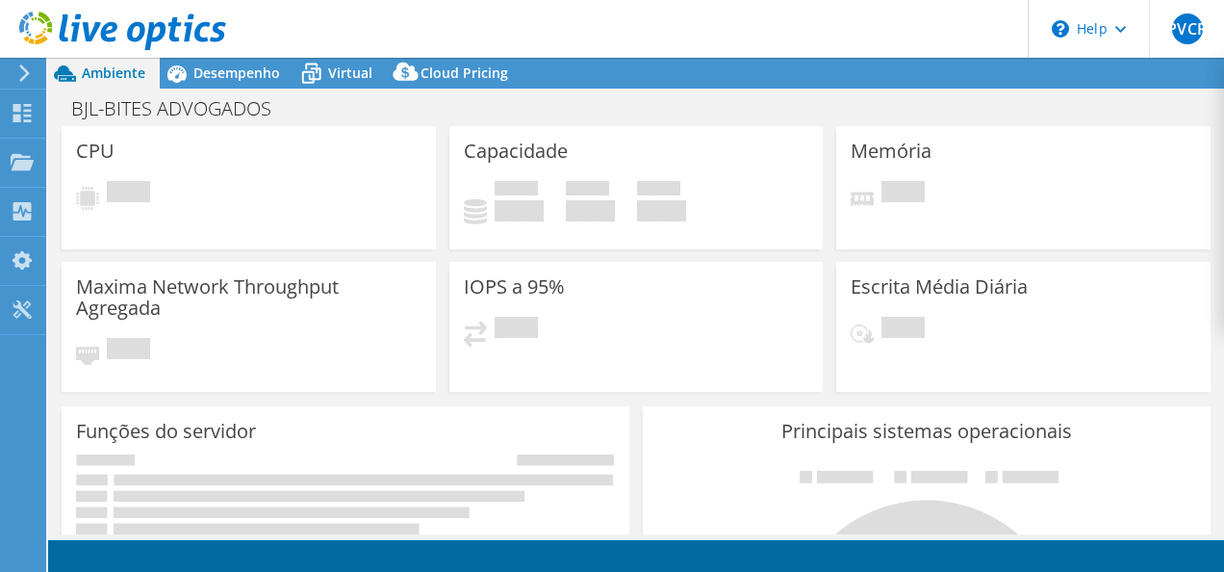
select select "SouthAmerica"
select select "BRL"
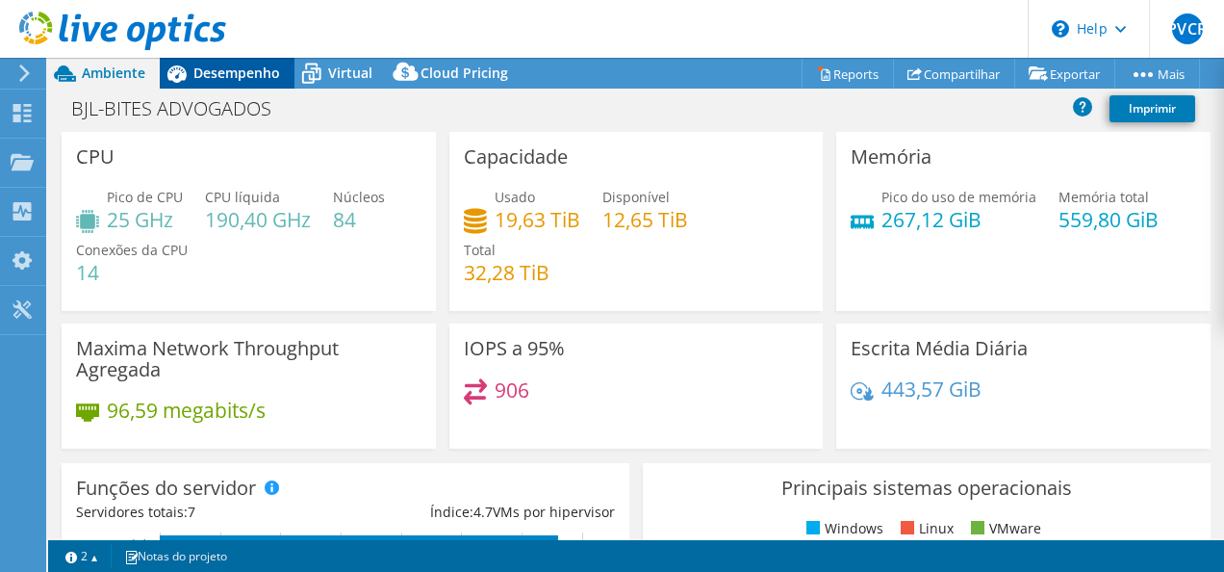
click at [222, 72] on span "Desempenho" at bounding box center [236, 73] width 87 height 18
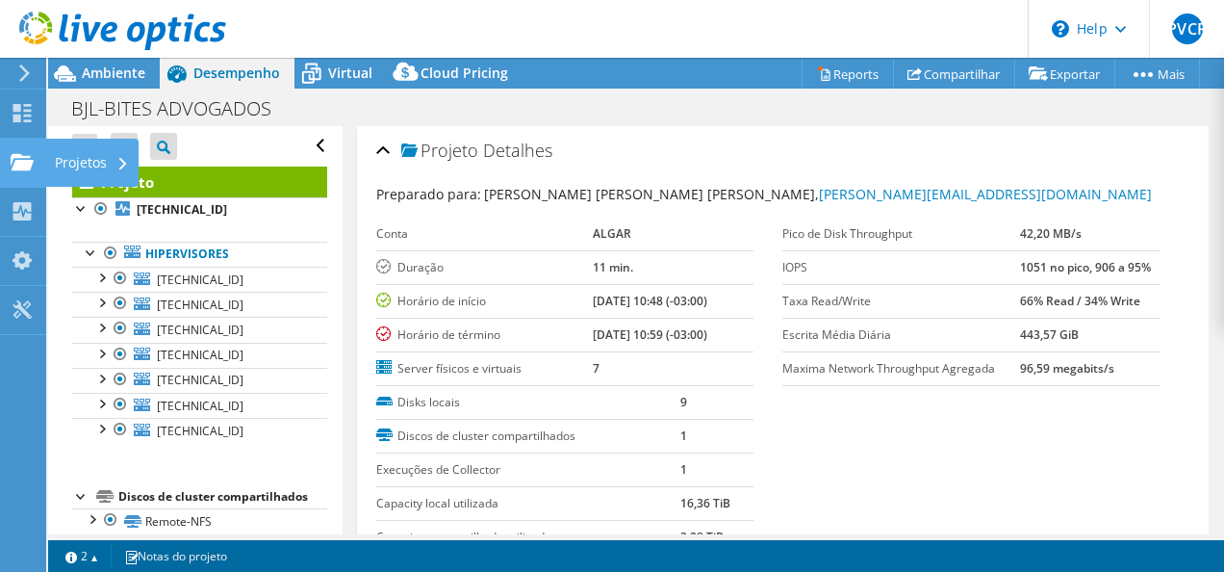
click at [69, 162] on div "Projetos" at bounding box center [91, 163] width 93 height 48
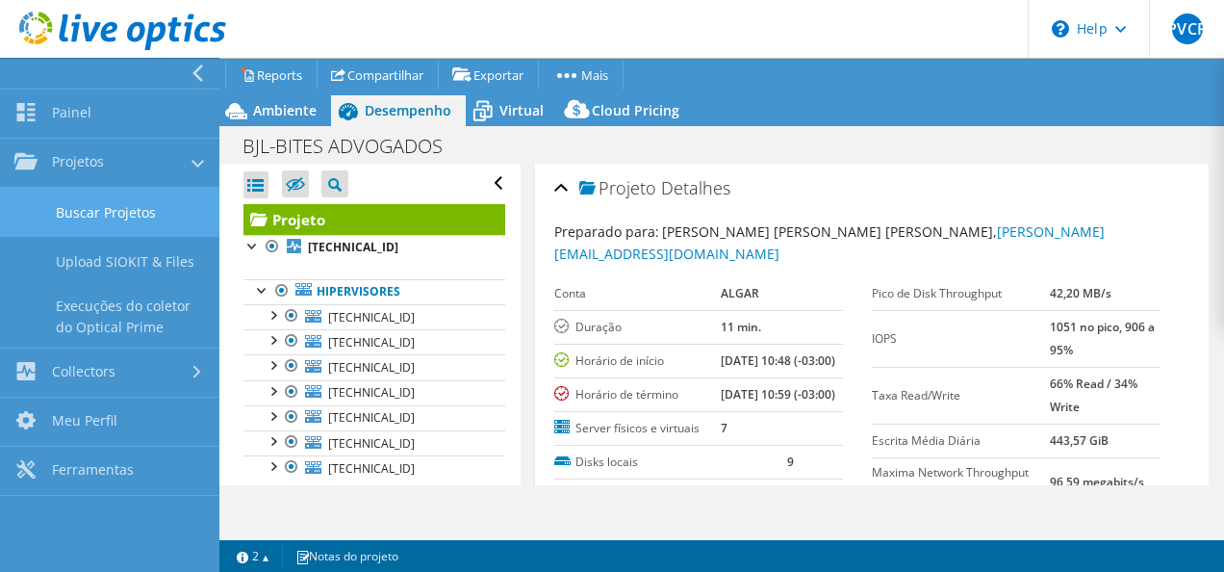
click at [107, 206] on link "Buscar Projetos" at bounding box center [109, 212] width 219 height 49
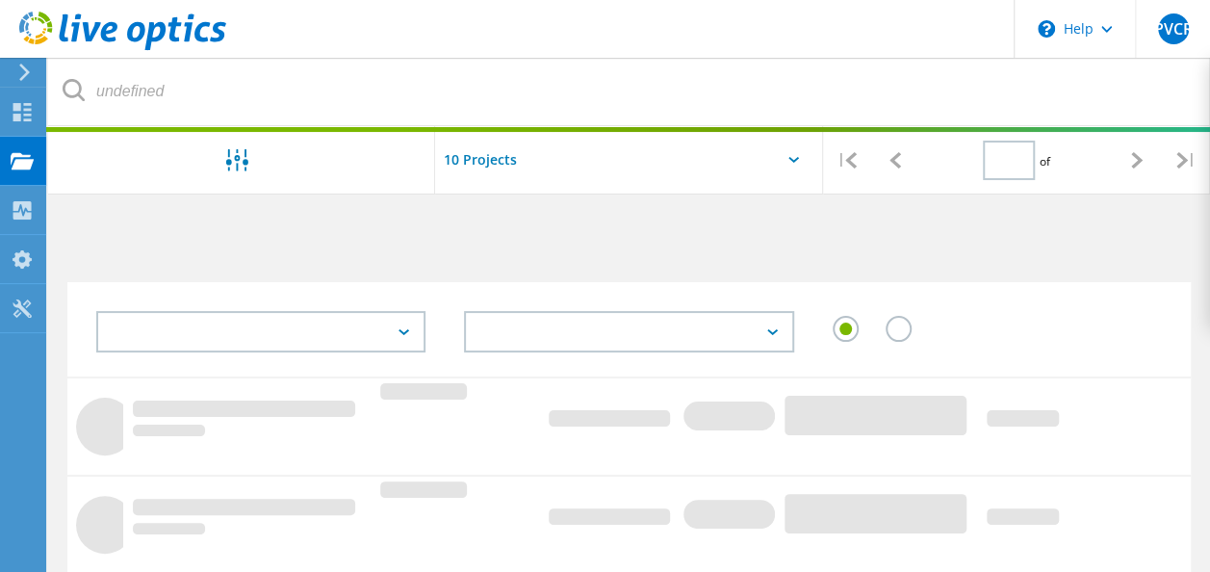
type input "1"
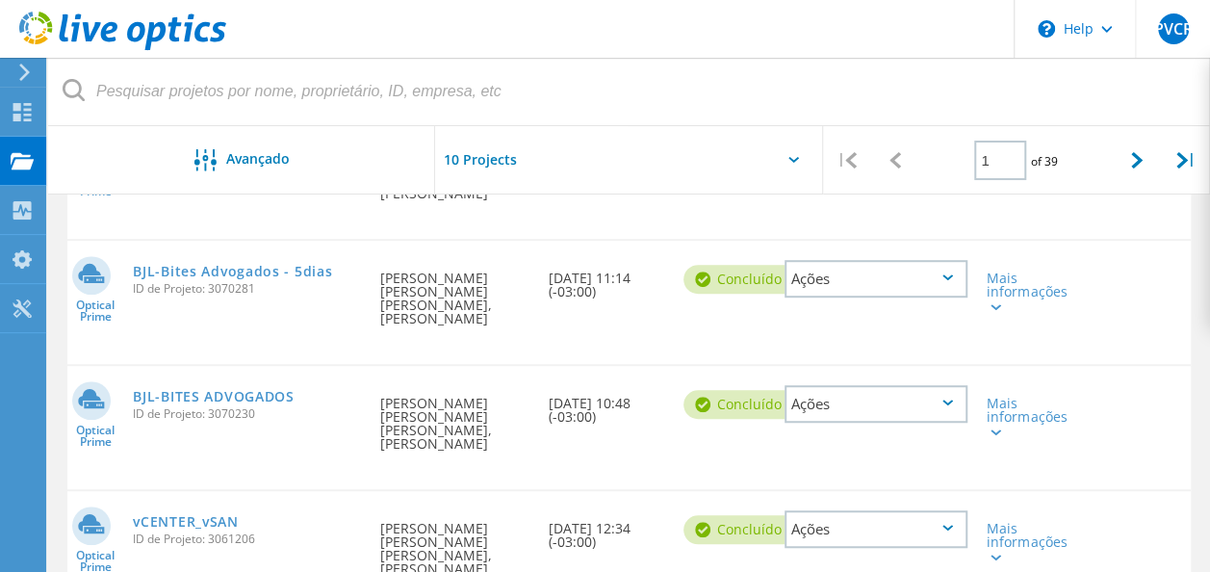
scroll to position [481, 0]
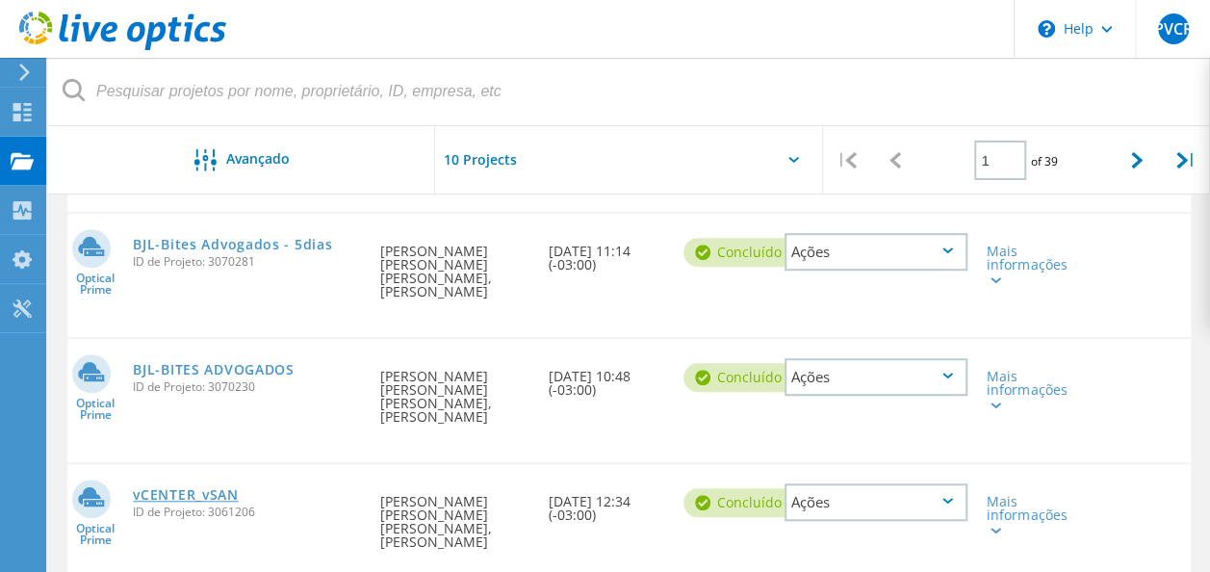
click at [220, 488] on link "vCENTER_vSAN" at bounding box center [185, 494] width 105 height 13
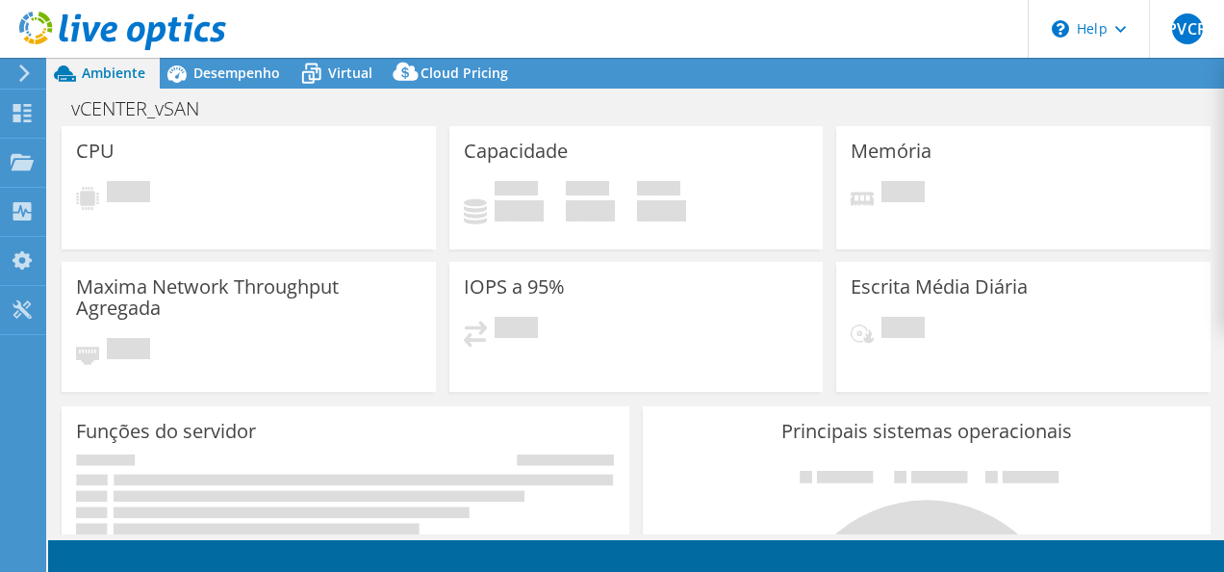
select select "SouthAmerica"
select select "BRL"
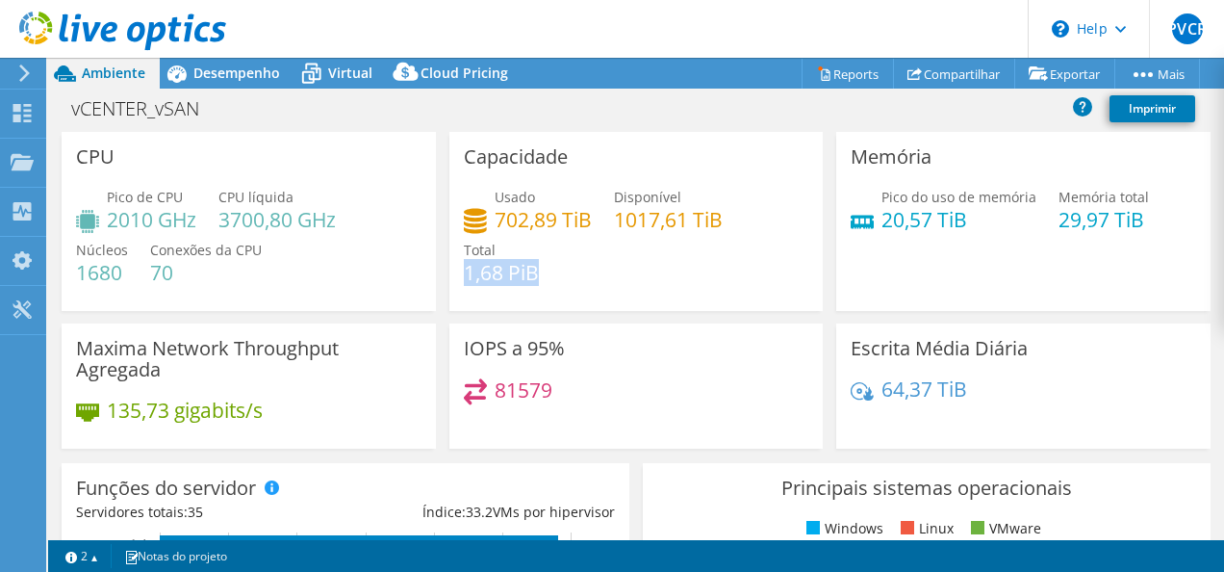
drag, startPoint x: 539, startPoint y: 270, endPoint x: 459, endPoint y: 275, distance: 80.1
click at [464, 275] on div "Usado 702,89 TiB Disponível 1017,61 TiB Total 1,68 PiB" at bounding box center [637, 245] width 346 height 116
drag, startPoint x: 459, startPoint y: 275, endPoint x: 691, endPoint y: 210, distance: 241.0
click at [691, 210] on h4 "1017,61 TiB" at bounding box center [668, 219] width 109 height 21
drag, startPoint x: 724, startPoint y: 214, endPoint x: 611, endPoint y: 219, distance: 112.8
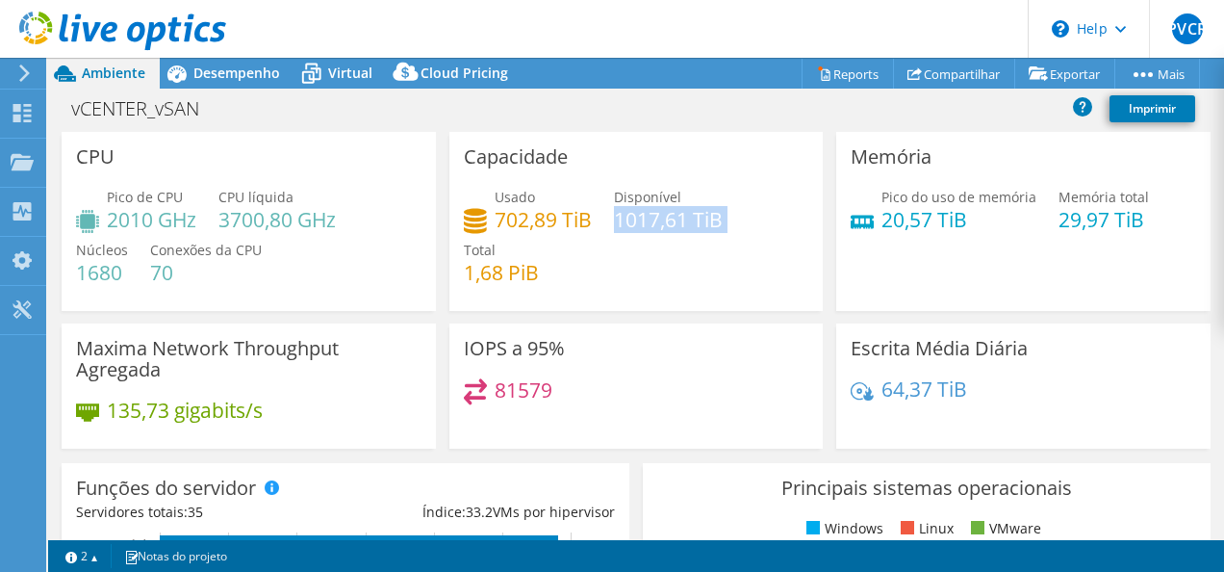
click at [611, 219] on div "Usado 702,89 TiB Disponível 1017,61 TiB Total 1,68 PiB" at bounding box center [637, 245] width 346 height 116
click at [958, 206] on div "Pico do uso de memória 20,57 TiB" at bounding box center [959, 208] width 155 height 43
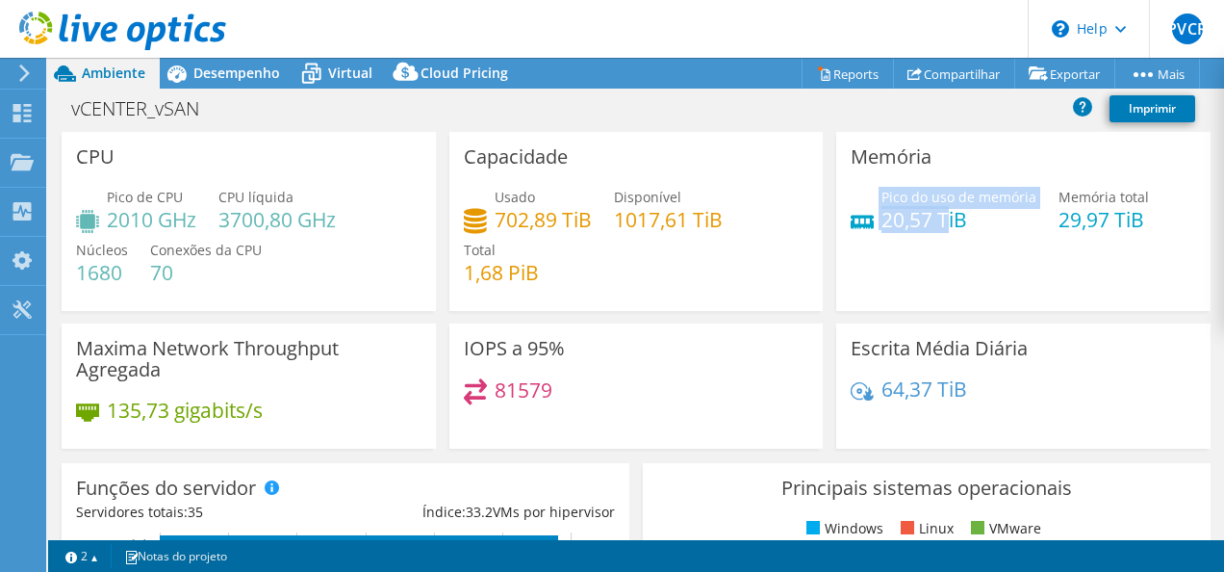
drag, startPoint x: 937, startPoint y: 218, endPoint x: 864, endPoint y: 218, distance: 73.2
click at [864, 218] on div "Pico do uso de memória 20,57 TiB" at bounding box center [944, 208] width 186 height 43
click at [1101, 218] on h4 "29,97 TiB" at bounding box center [1104, 219] width 90 height 21
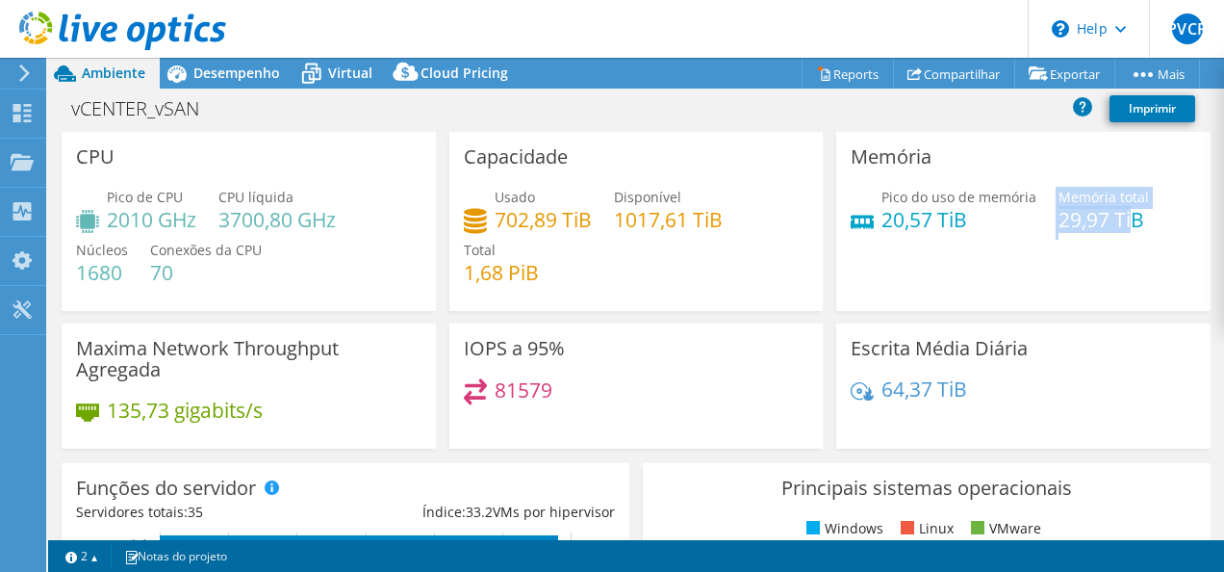
drag, startPoint x: 1097, startPoint y: 216, endPoint x: 1038, endPoint y: 222, distance: 60.1
click at [1038, 222] on div "Pico do uso de memória 20,57 TiB Memória total 29,97 TiB" at bounding box center [1024, 218] width 346 height 63
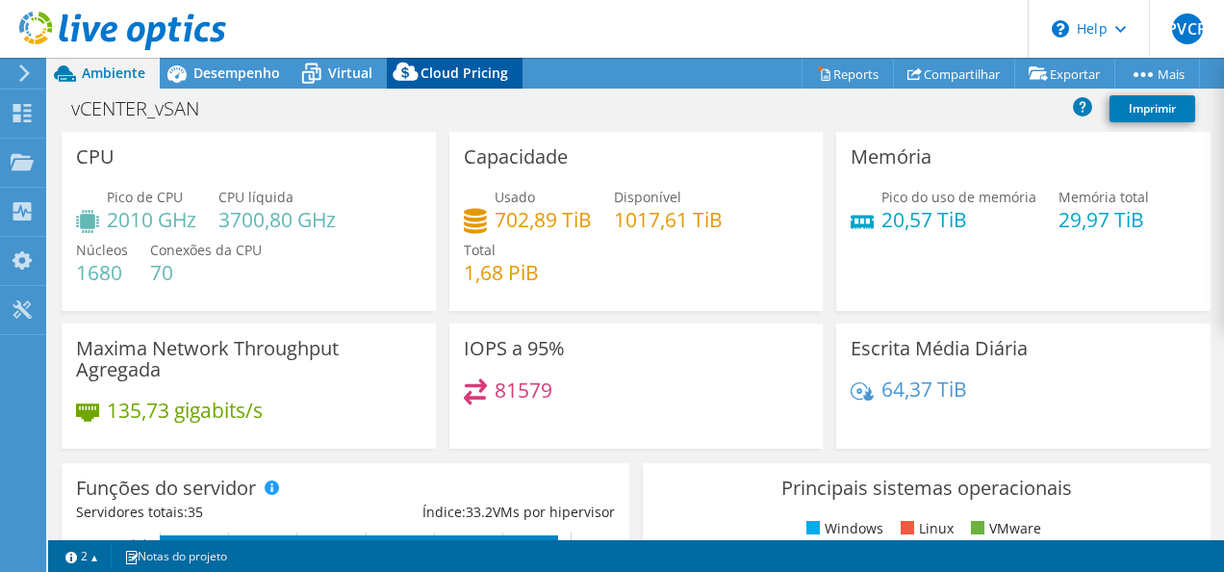
click at [427, 81] on span "Cloud Pricing" at bounding box center [465, 73] width 88 height 18
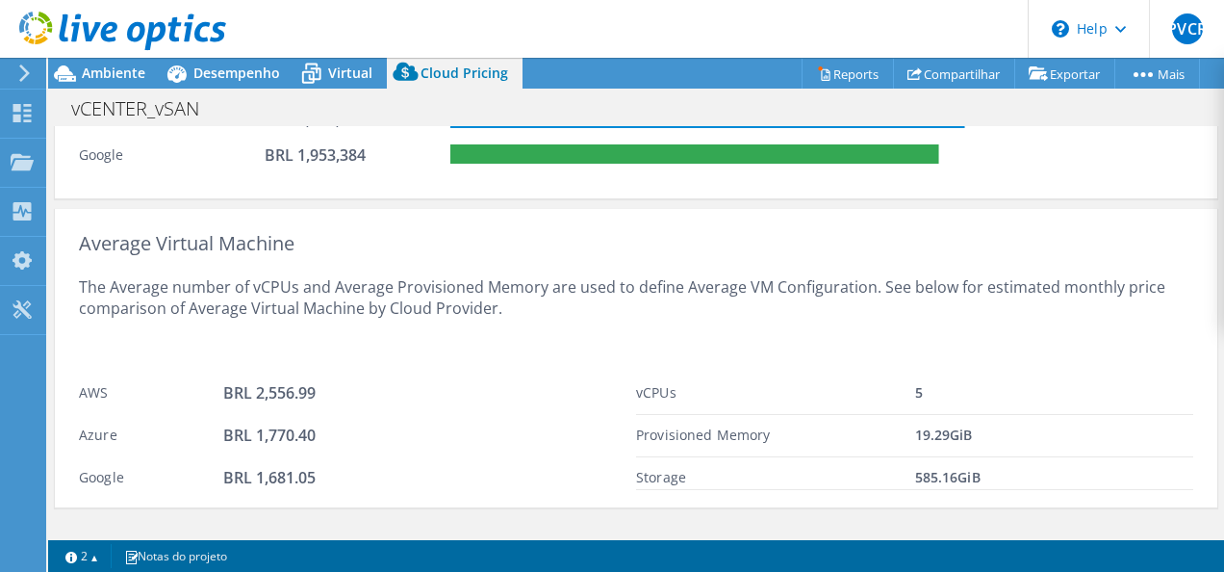
scroll to position [1059, 0]
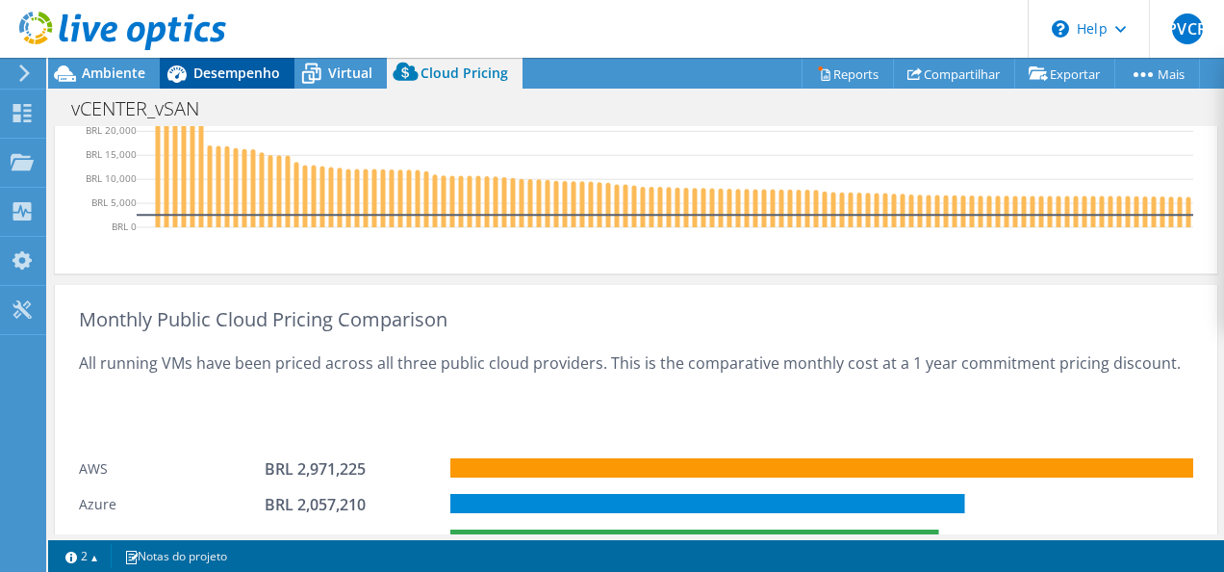
click at [192, 71] on icon at bounding box center [177, 74] width 34 height 34
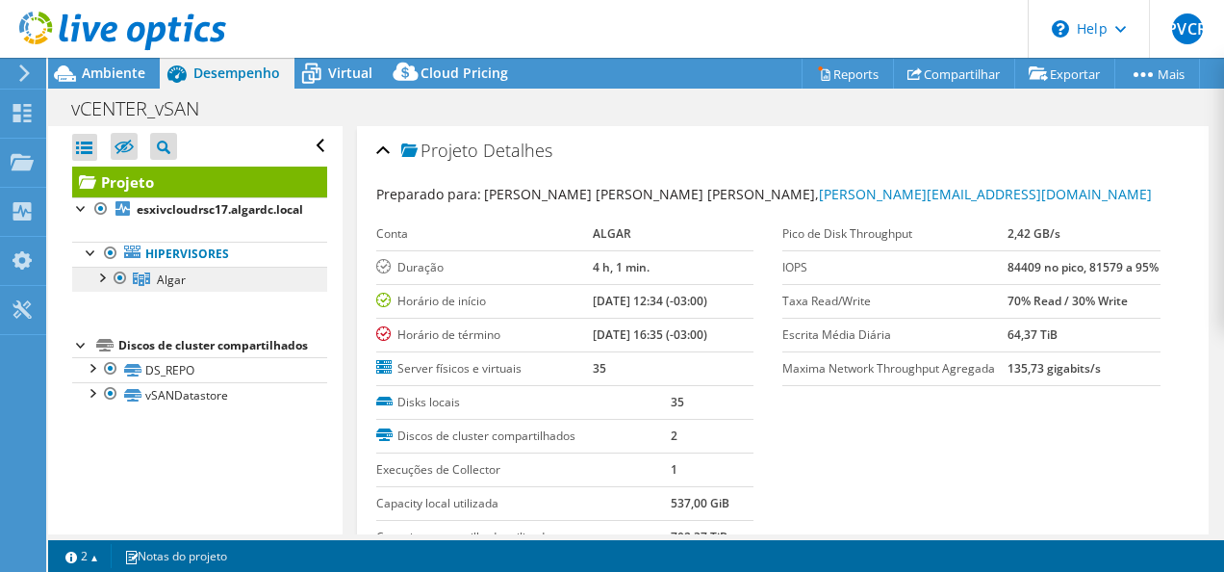
click at [145, 272] on icon at bounding box center [141, 278] width 17 height 13
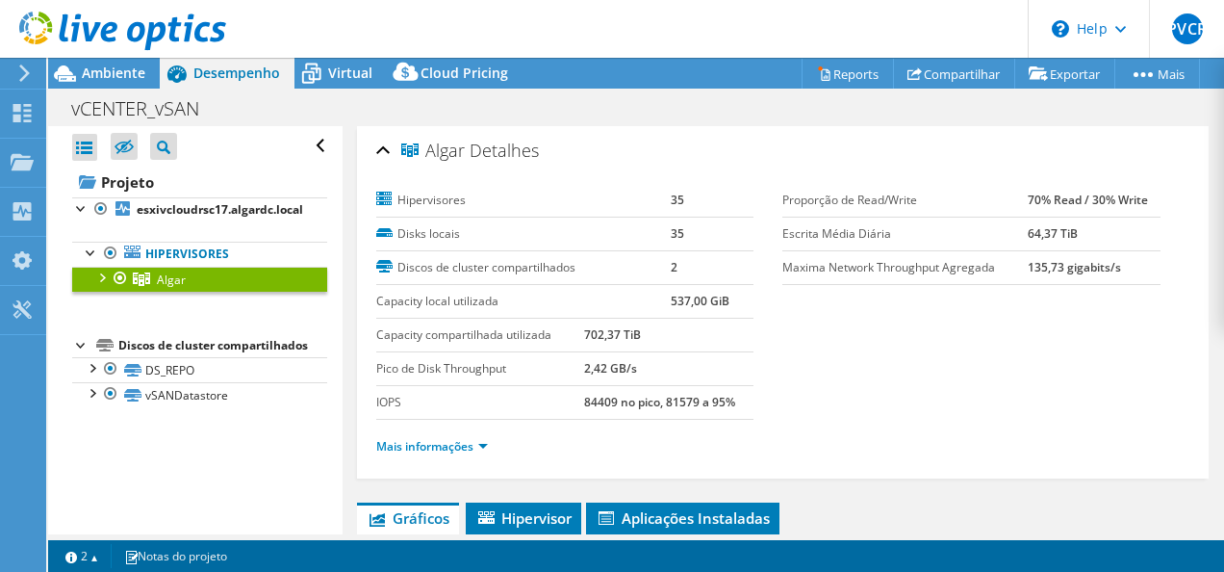
click at [97, 280] on div at bounding box center [100, 276] width 19 height 19
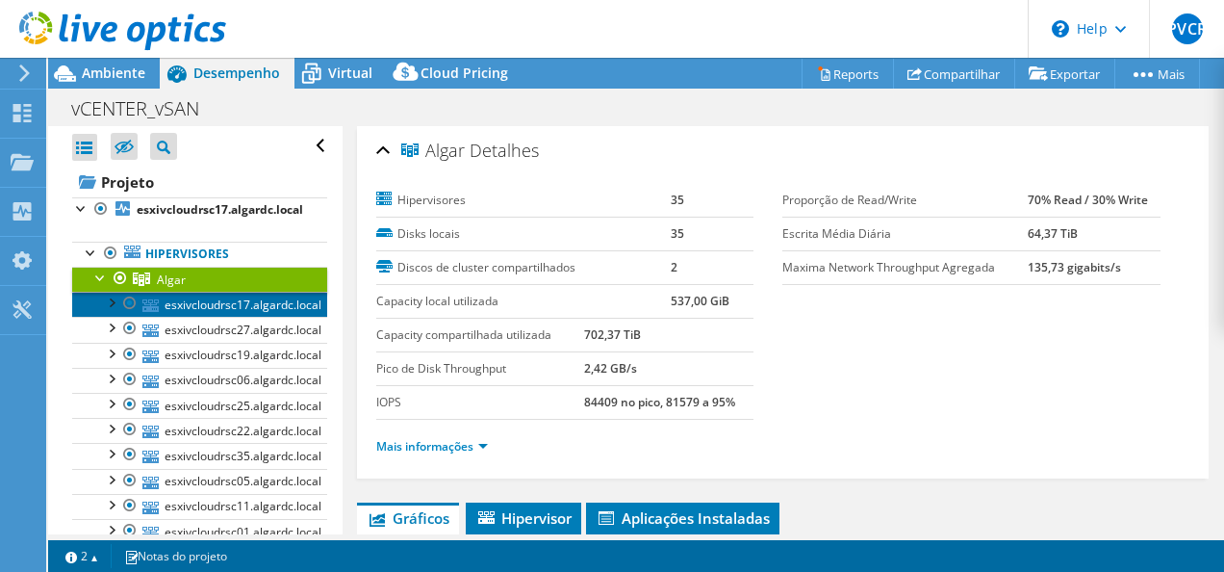
click at [225, 307] on link "esxivcloudrsc17.algardc.local" at bounding box center [199, 304] width 255 height 25
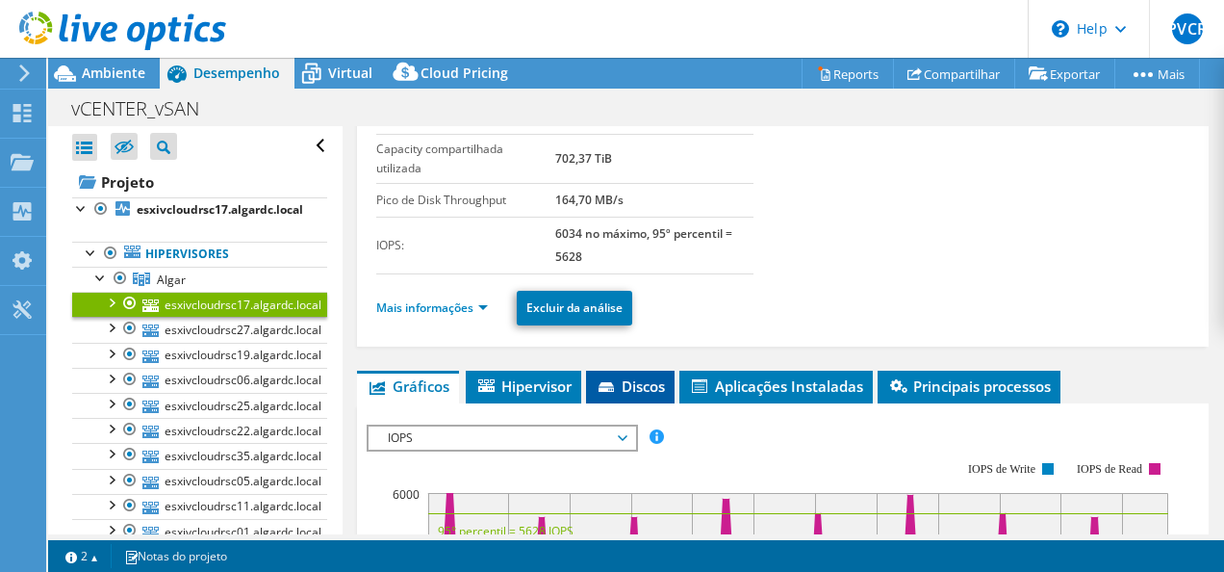
scroll to position [193, 0]
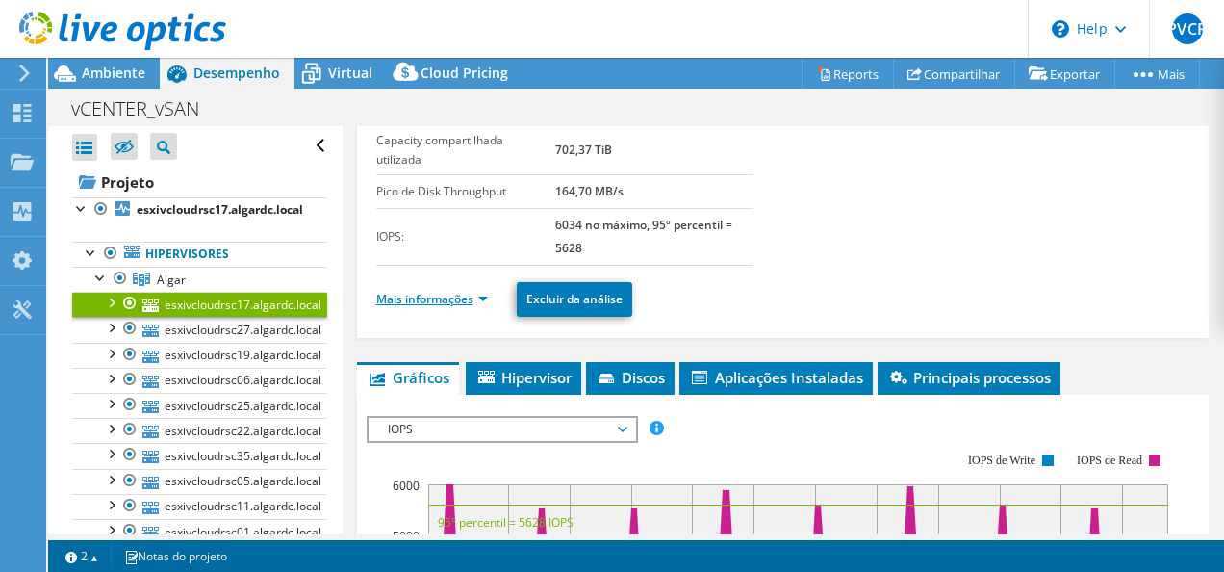
click at [482, 292] on link "Mais informações" at bounding box center [432, 299] width 112 height 16
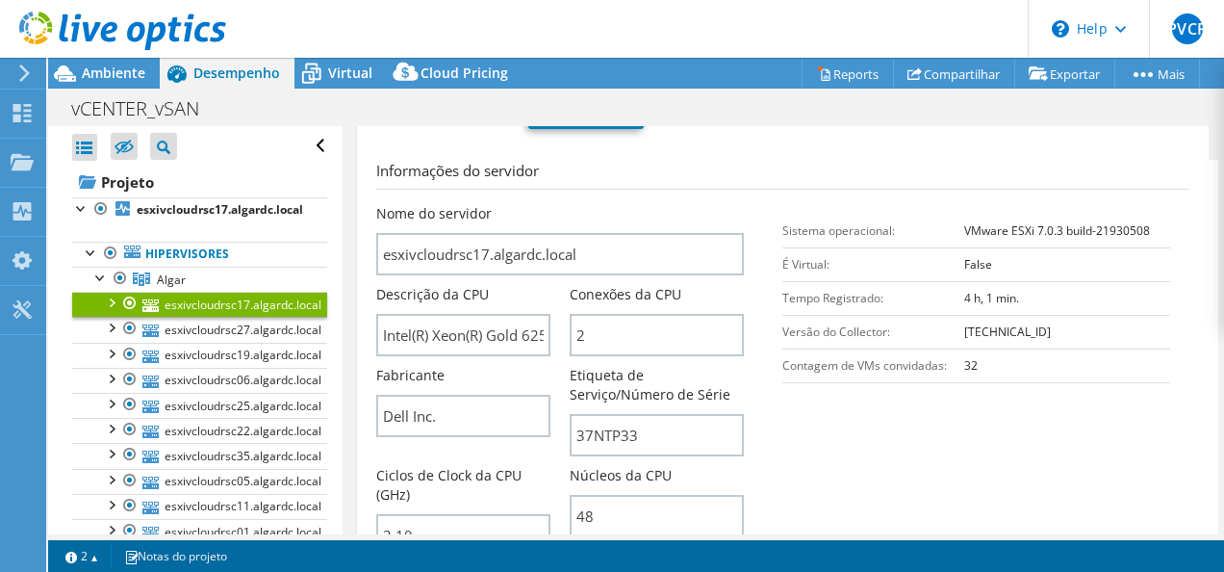
scroll to position [481, 0]
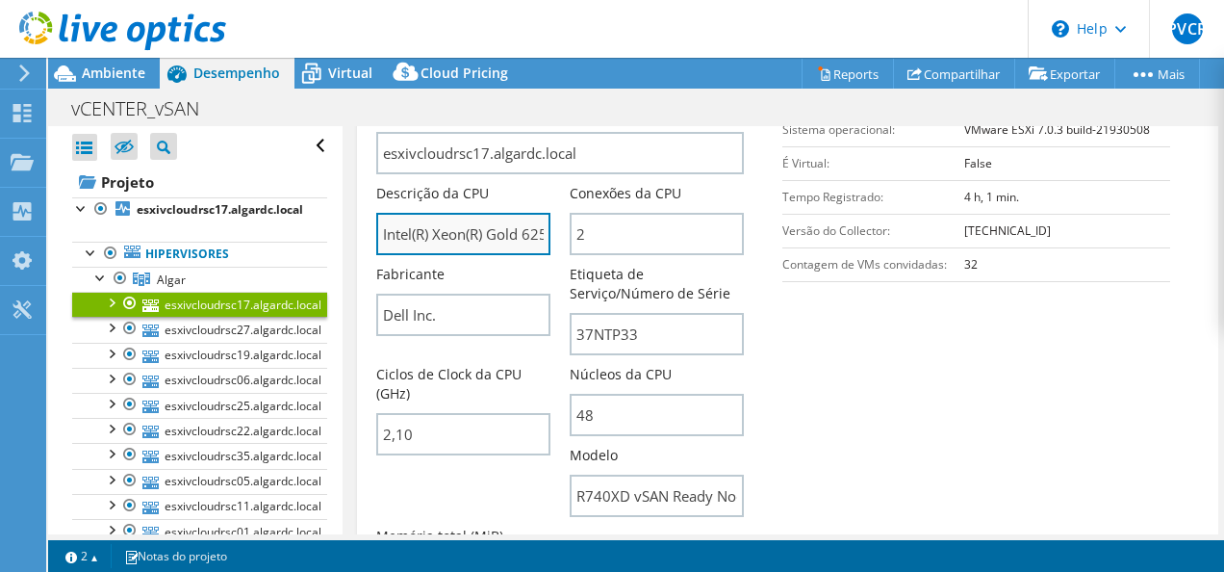
click at [504, 243] on input "Intel(R) Xeon(R) Gold 6252 CPU @ 2.10GHz 210 GHz" at bounding box center [463, 234] width 174 height 42
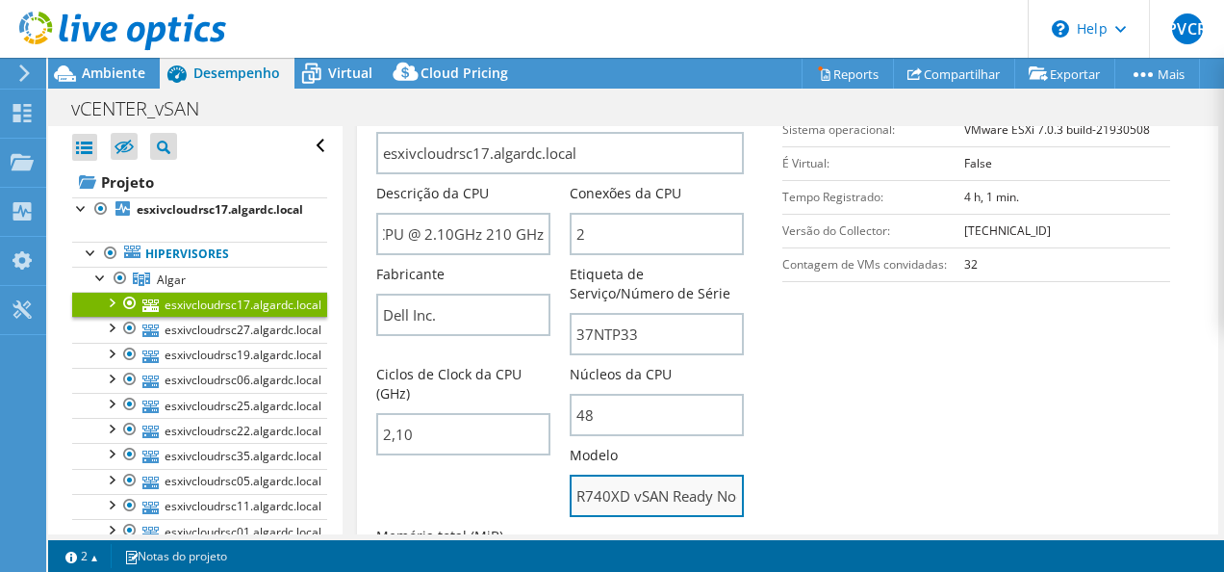
scroll to position [0, 0]
click at [630, 502] on input "R740XD vSAN Ready Node" at bounding box center [657, 496] width 174 height 42
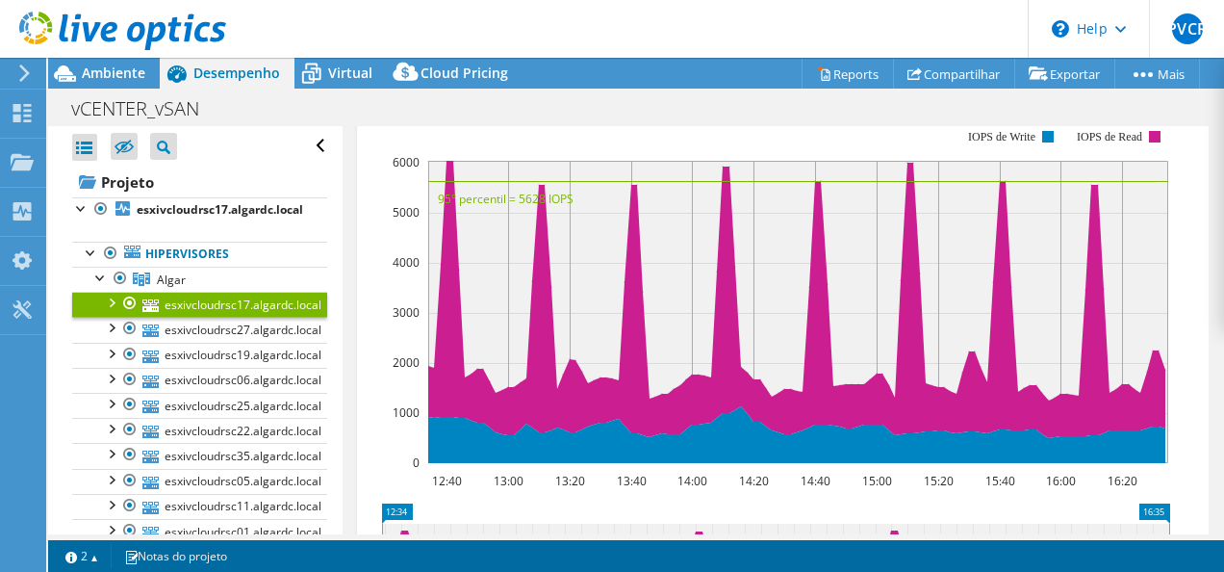
scroll to position [1438, 0]
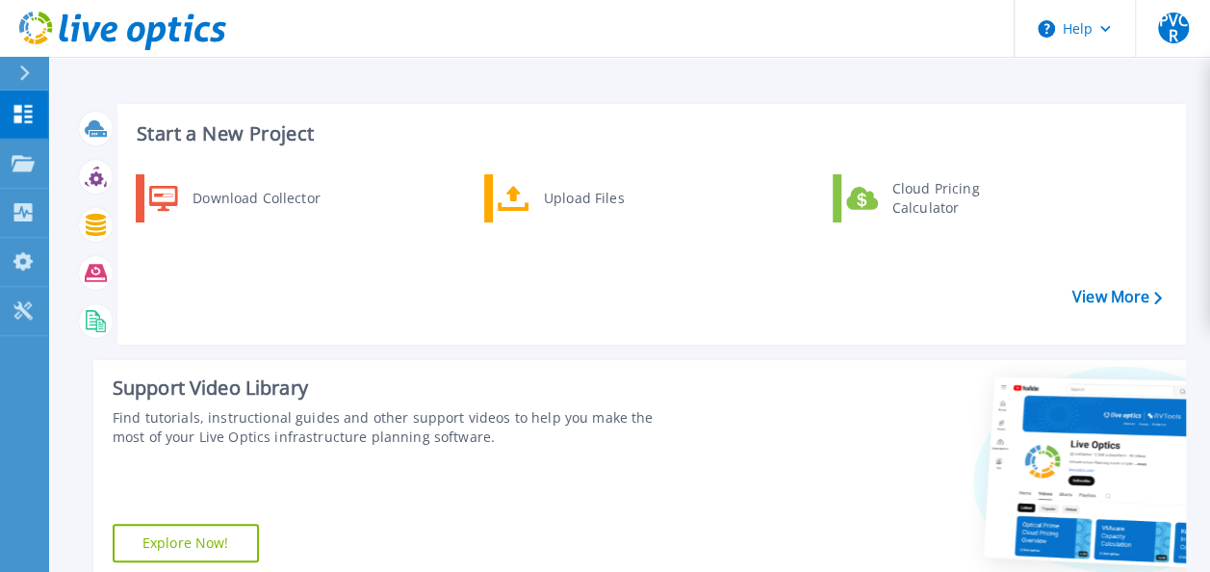
click at [696, 367] on div "Support Video Library Find tutorials, instructional guides and other support vi…" at bounding box center [639, 470] width 1092 height 221
